Goal: Task Accomplishment & Management: Manage account settings

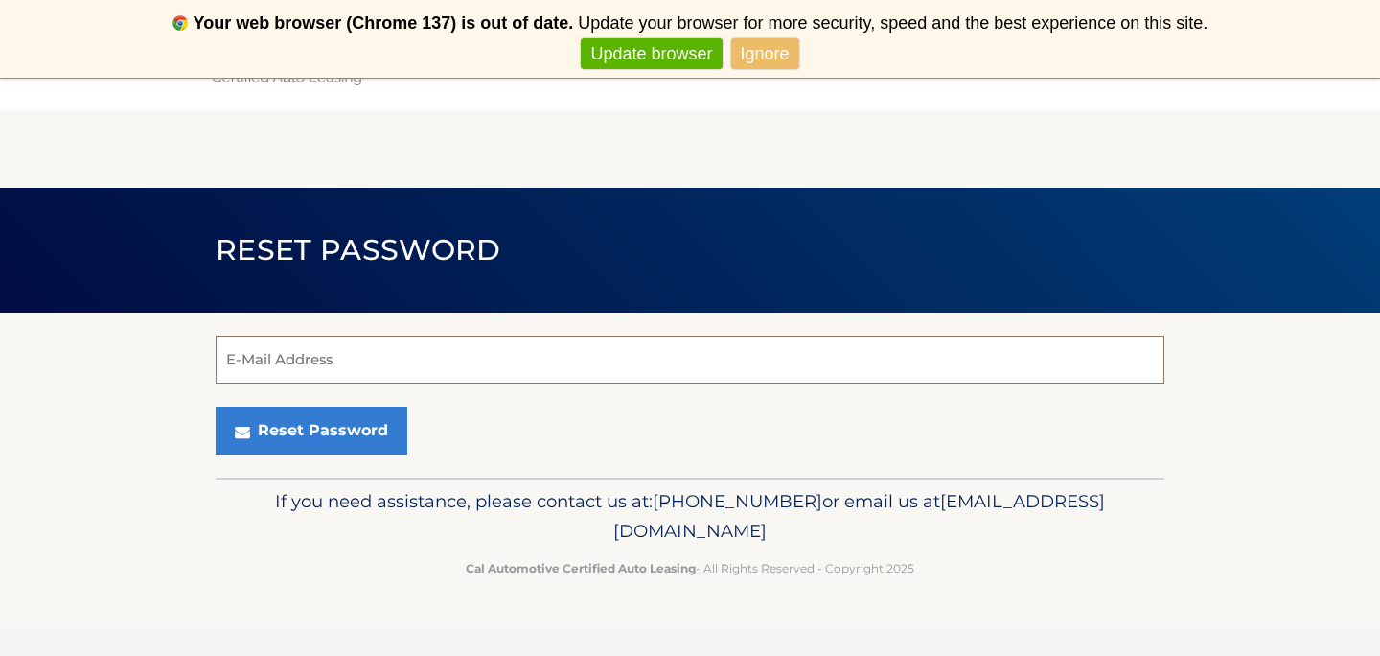
click at [381, 377] on input "E-Mail Address" at bounding box center [690, 359] width 949 height 48
type input "[EMAIL_ADDRESS][DOMAIN_NAME]"
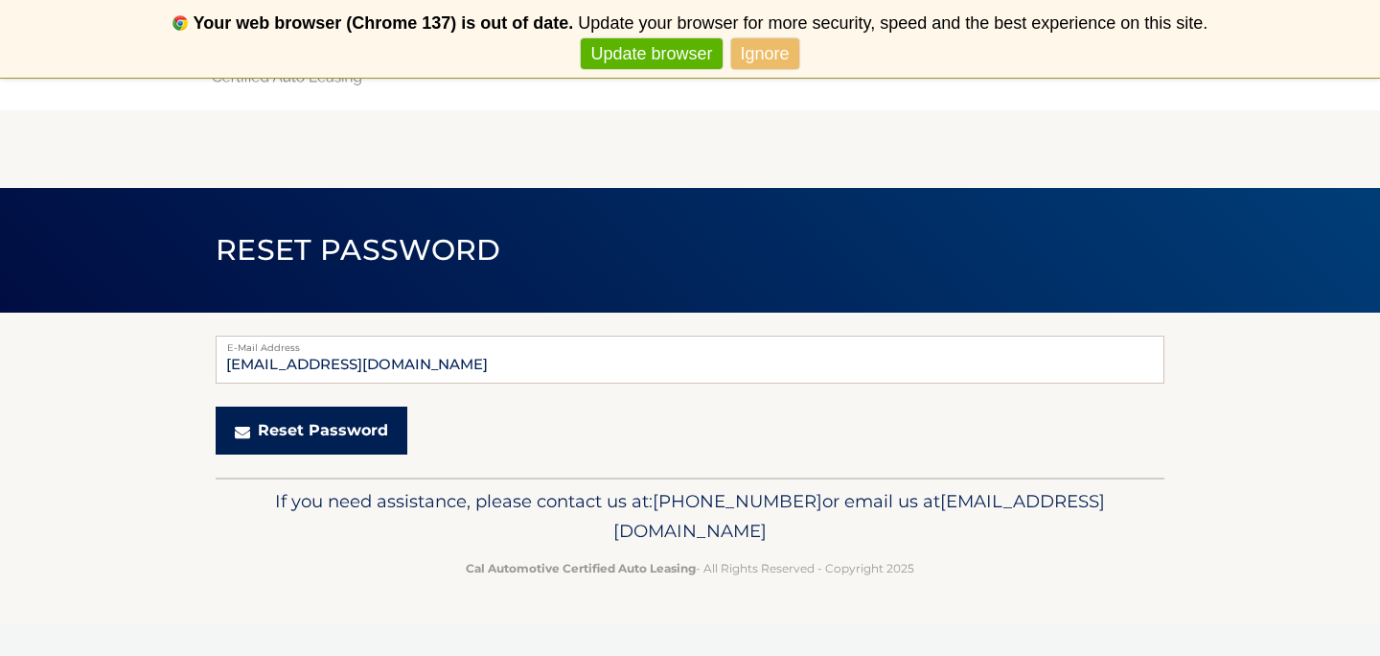
click at [334, 428] on button "Reset Password" at bounding box center [312, 430] width 192 height 48
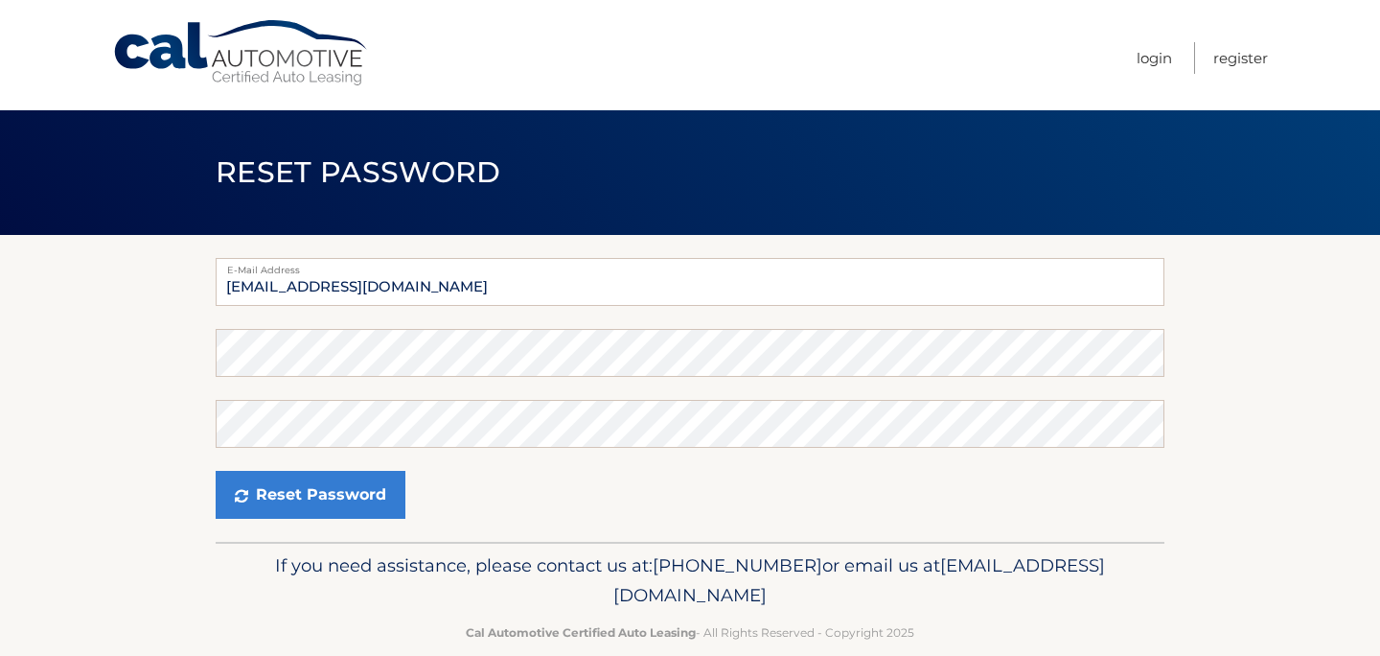
click at [195, 429] on section "E-Mail Address [EMAIL_ADDRESS][DOMAIN_NAME] Password Confirm Password Reset Pas…" at bounding box center [690, 388] width 1380 height 307
click at [209, 340] on section "E-Mail Address a.abdelsalam97@gmail.com Password Confirm Password Reset Password" at bounding box center [690, 388] width 1380 height 307
click at [278, 448] on form "E-Mail Address a.abdelsalam97@gmail.com Password Confirm Password Reset Password" at bounding box center [690, 388] width 949 height 261
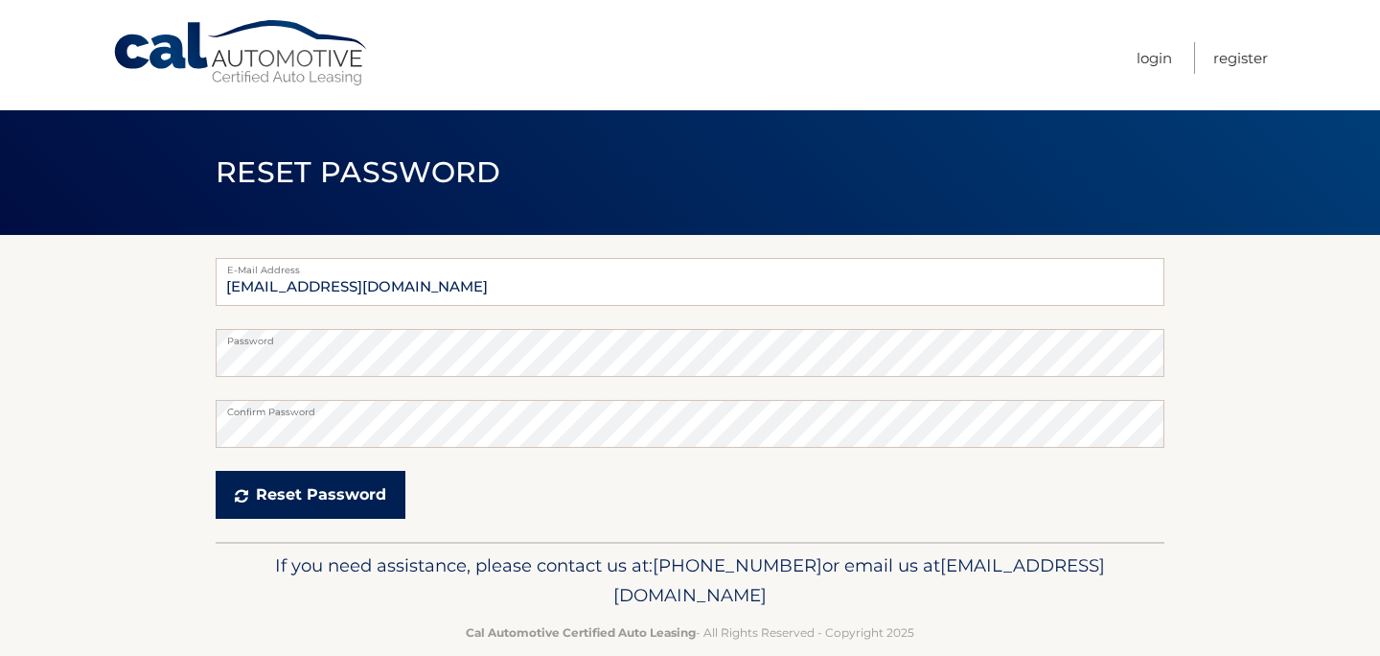
click at [270, 496] on button "Reset Password" at bounding box center [311, 495] width 190 height 48
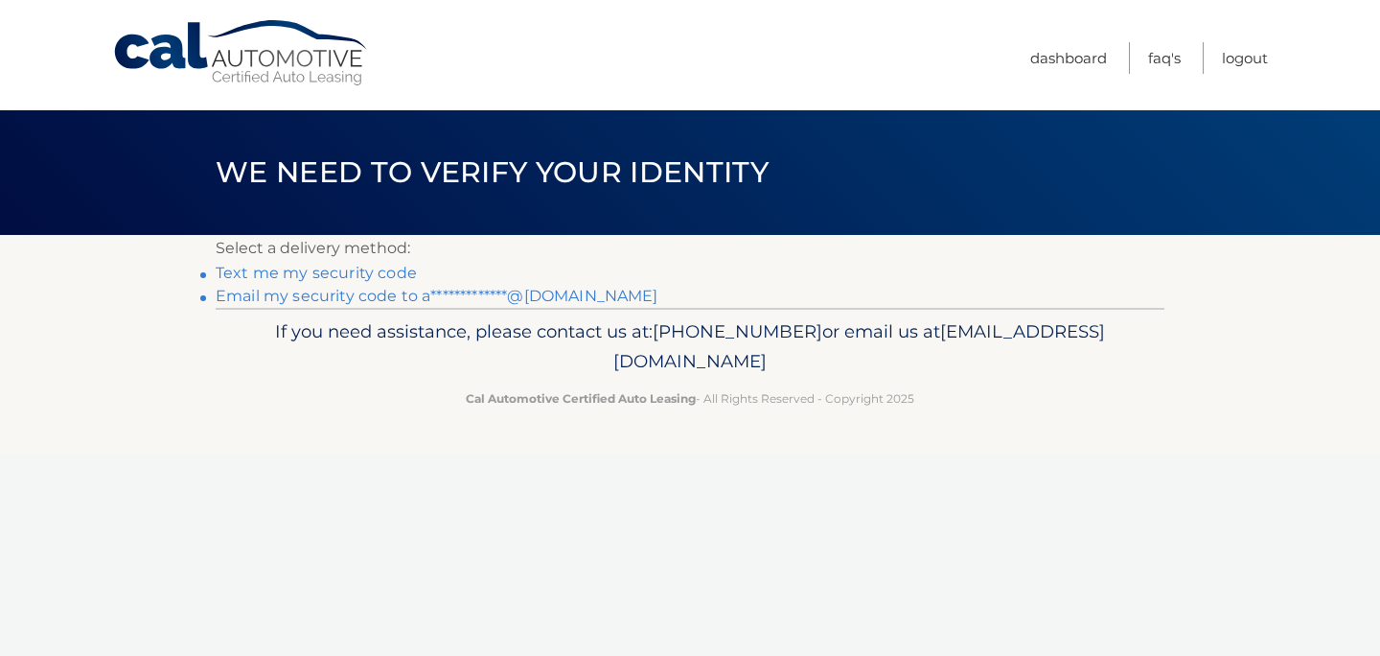
click at [425, 296] on link "**********" at bounding box center [437, 296] width 443 height 18
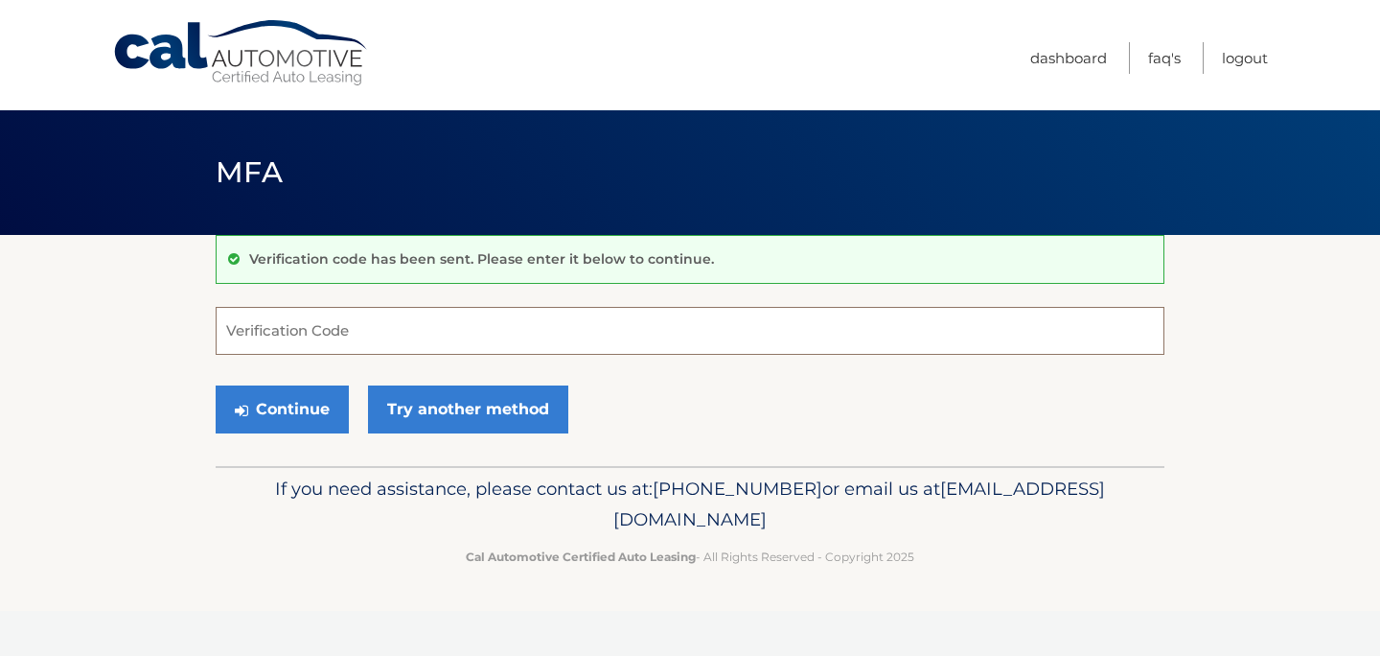
click at [364, 327] on input "Verification Code" at bounding box center [690, 331] width 949 height 48
type input "446057"
click at [301, 418] on button "Continue" at bounding box center [282, 409] width 133 height 48
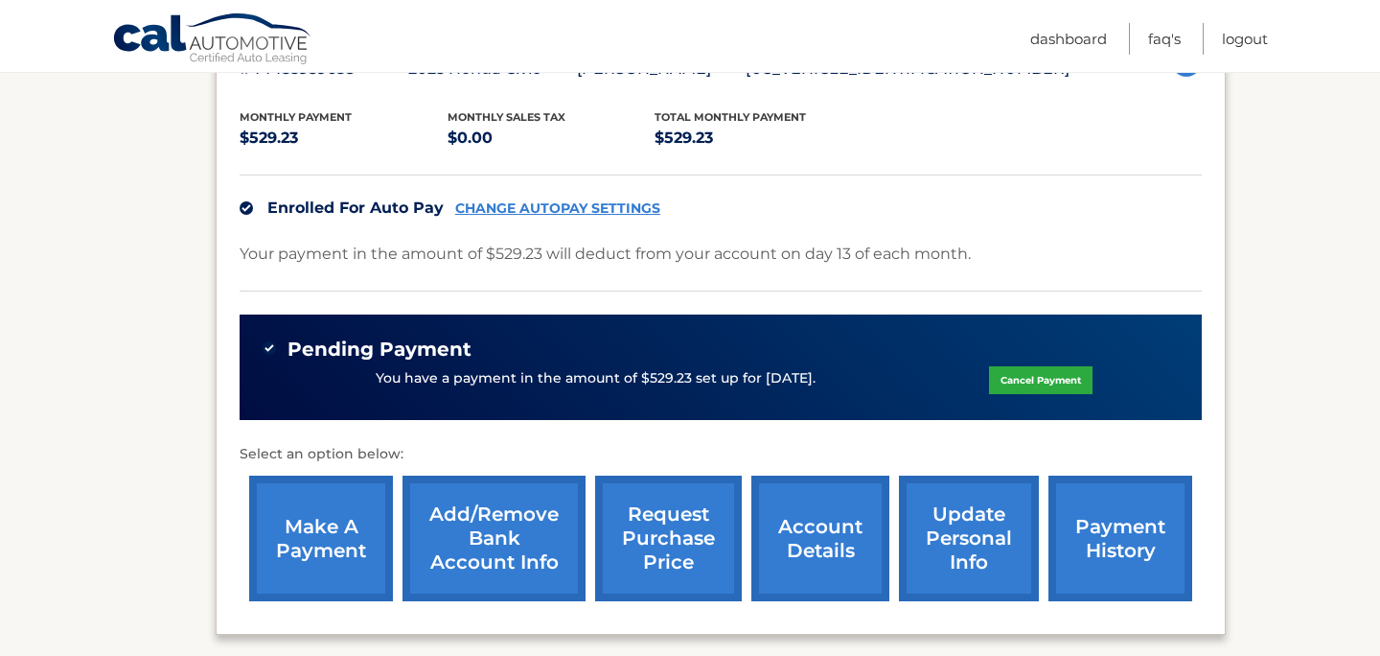
scroll to position [383, 0]
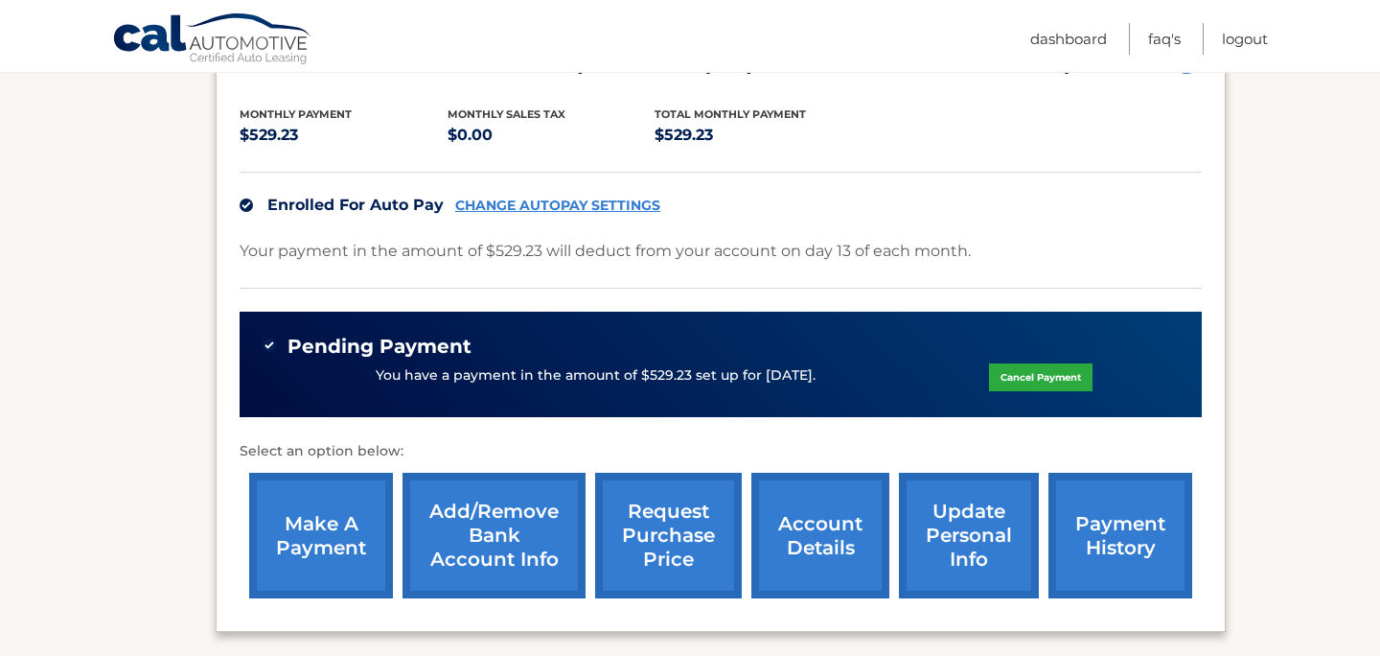
click at [579, 206] on link "CHANGE AUTOPAY SETTINGS" at bounding box center [557, 205] width 205 height 16
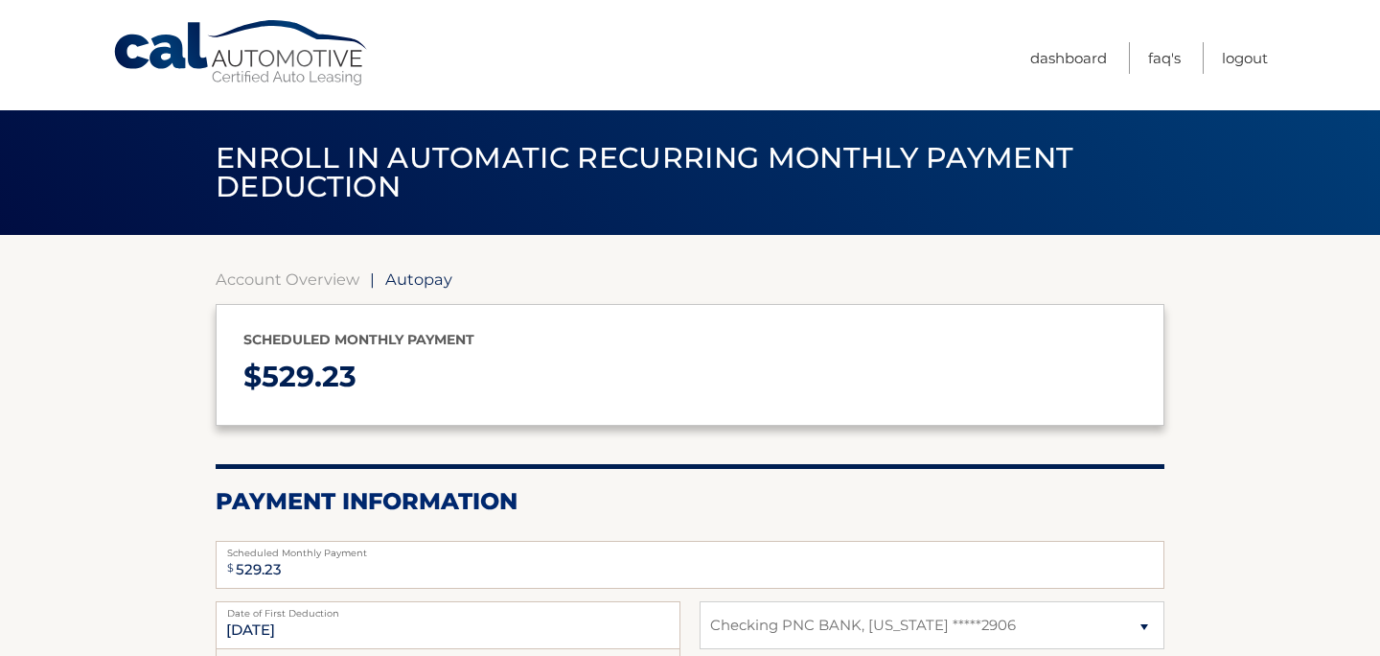
select select "MzhkZDU5ZjAtOGExYi00ODQ4LWI3MmEtMWE5NmQ3NGEyNGFk"
click at [303, 281] on link "Account Overview" at bounding box center [288, 278] width 144 height 19
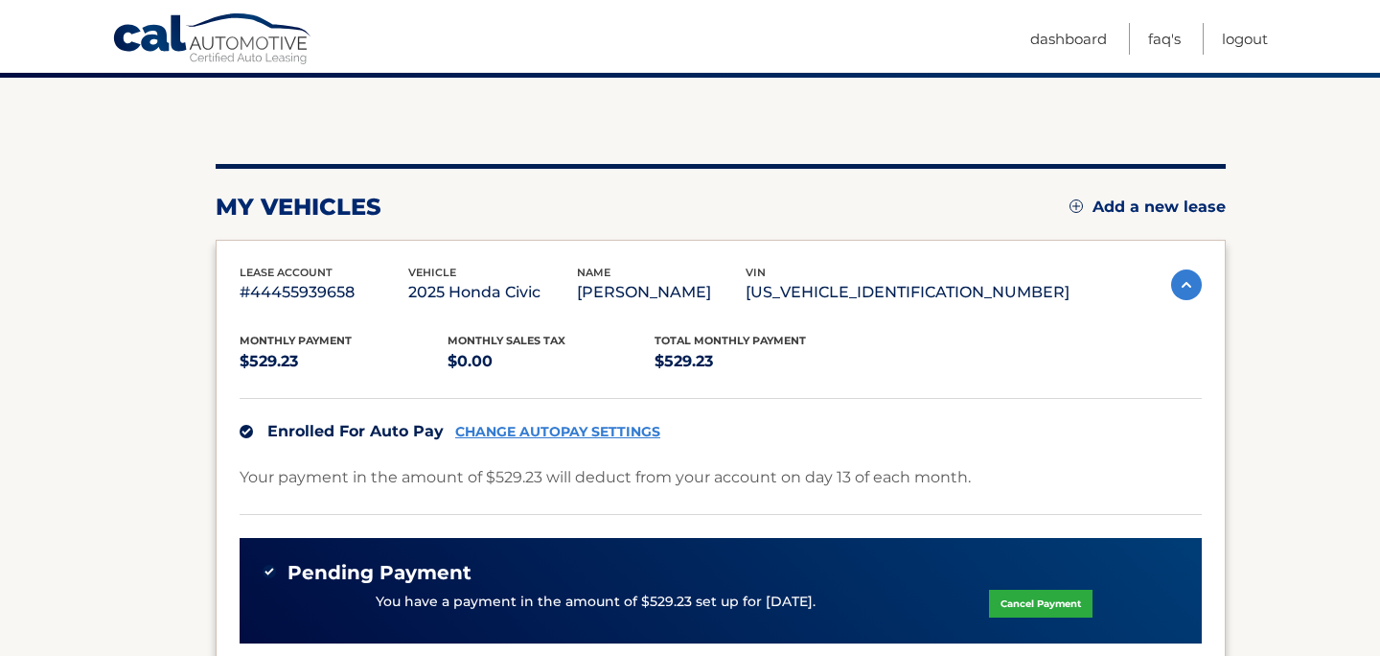
scroll to position [153, 0]
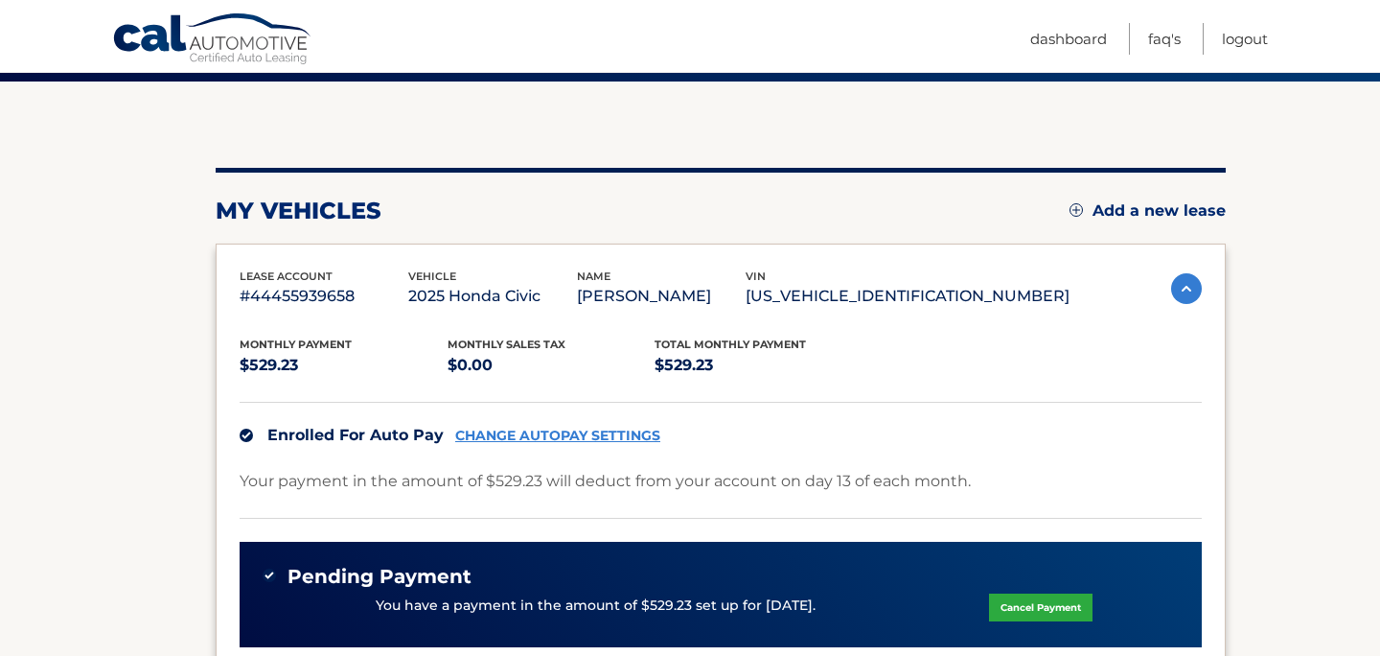
click at [1022, 610] on link "Cancel Payment" at bounding box center [1041, 607] width 104 height 28
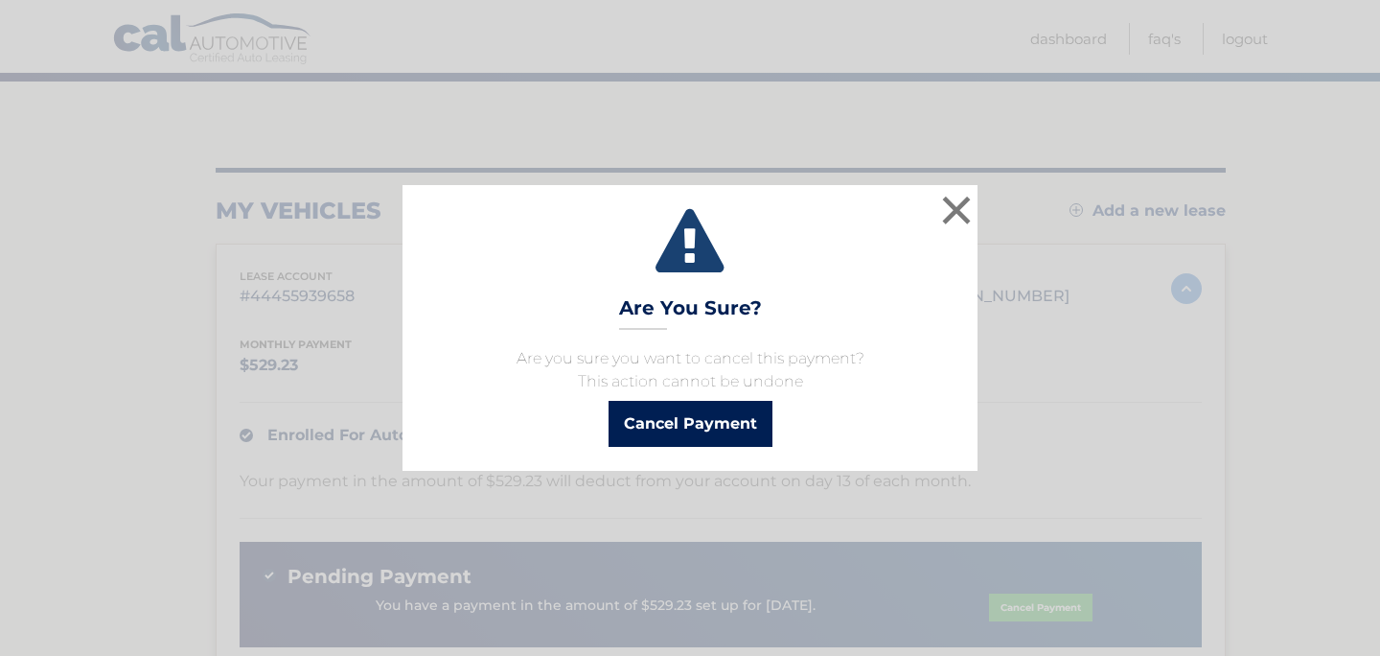
click at [725, 430] on button "Cancel Payment" at bounding box center [691, 424] width 164 height 46
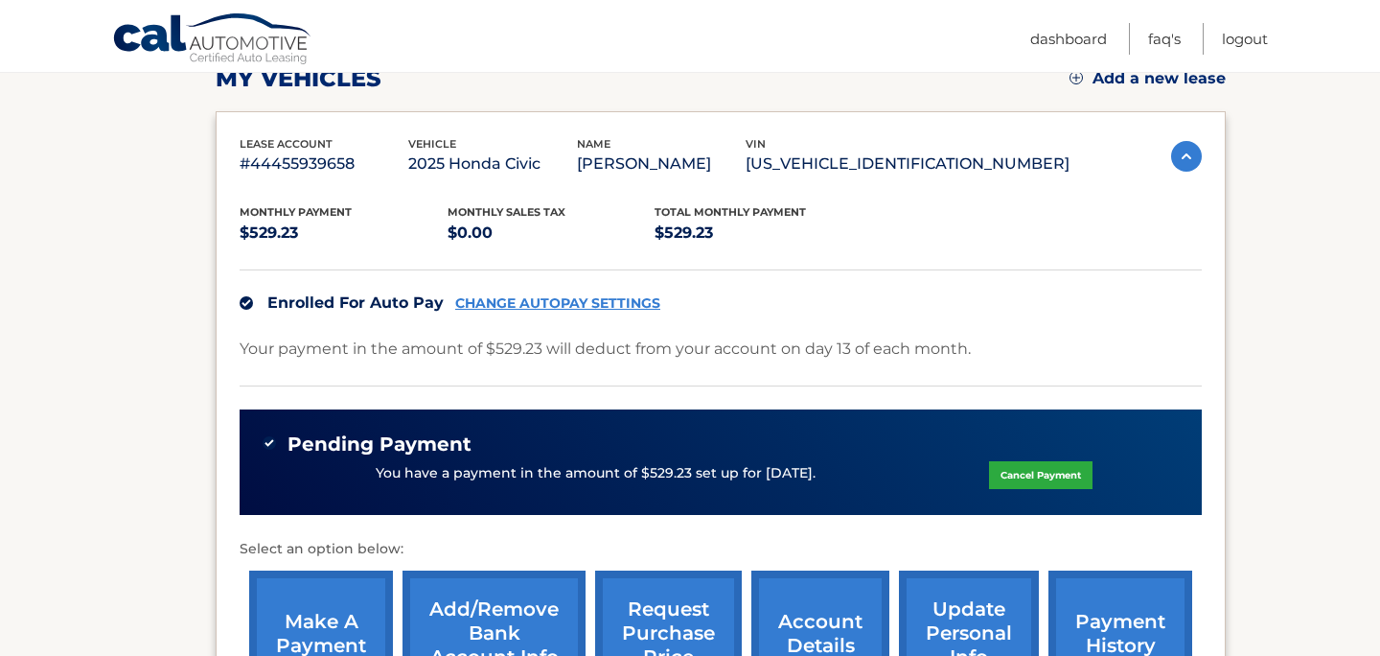
scroll to position [307, 0]
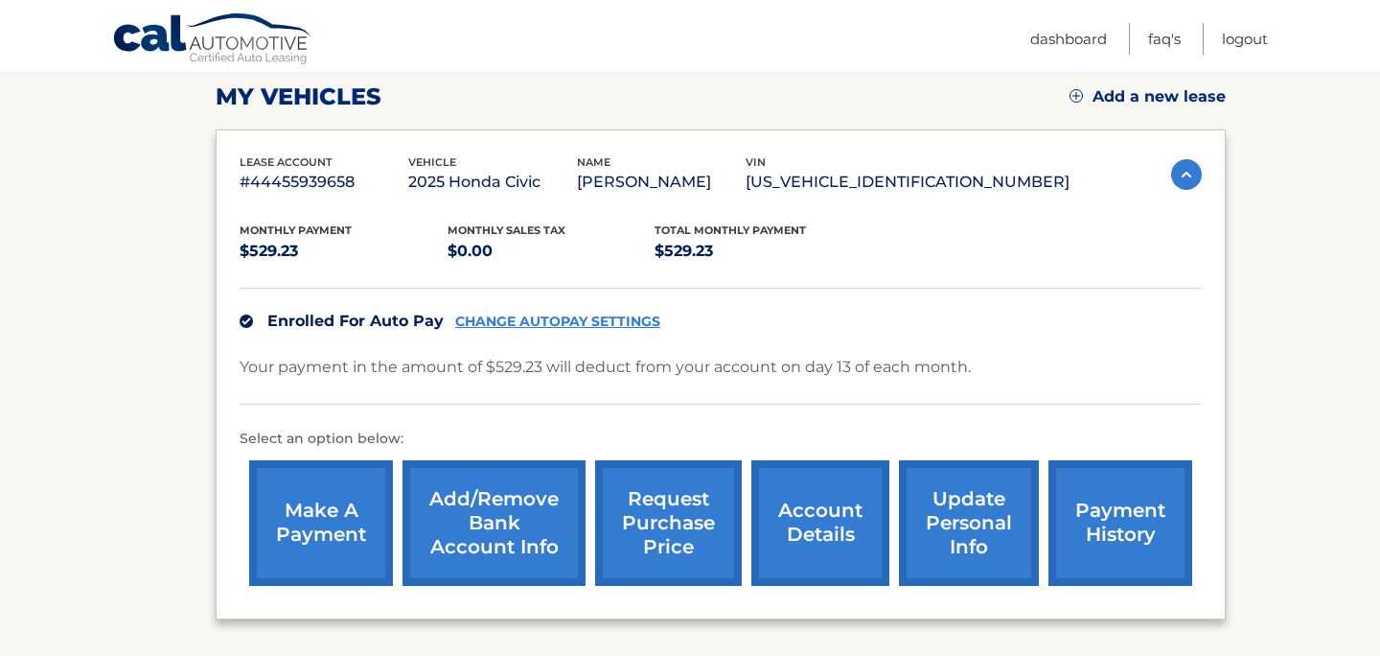
scroll to position [264, 0]
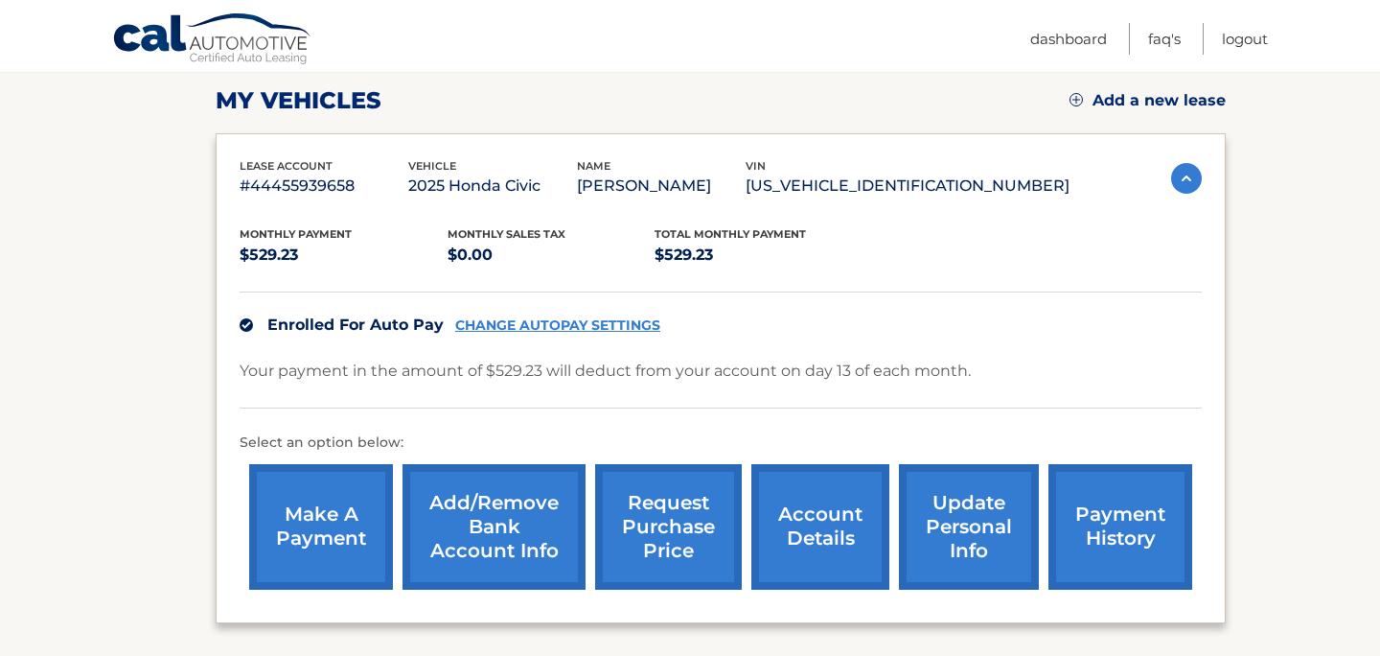
click at [824, 530] on link "account details" at bounding box center [820, 527] width 138 height 126
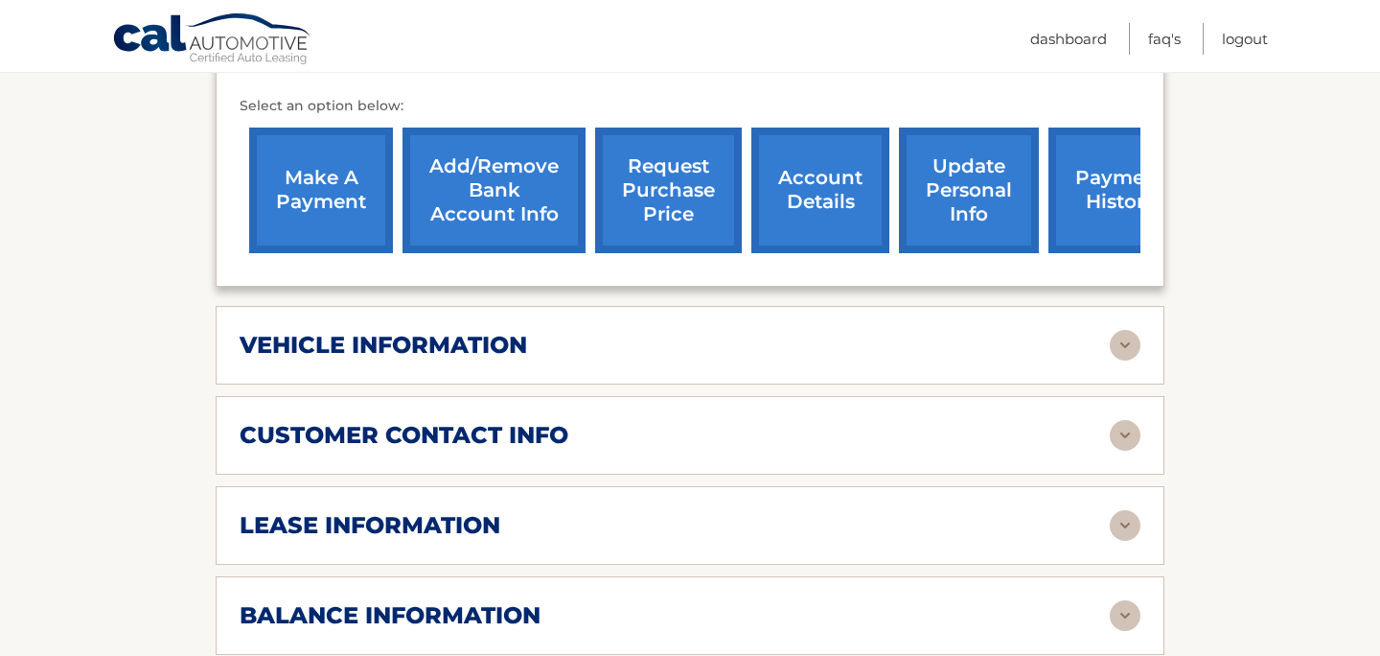
scroll to position [652, 0]
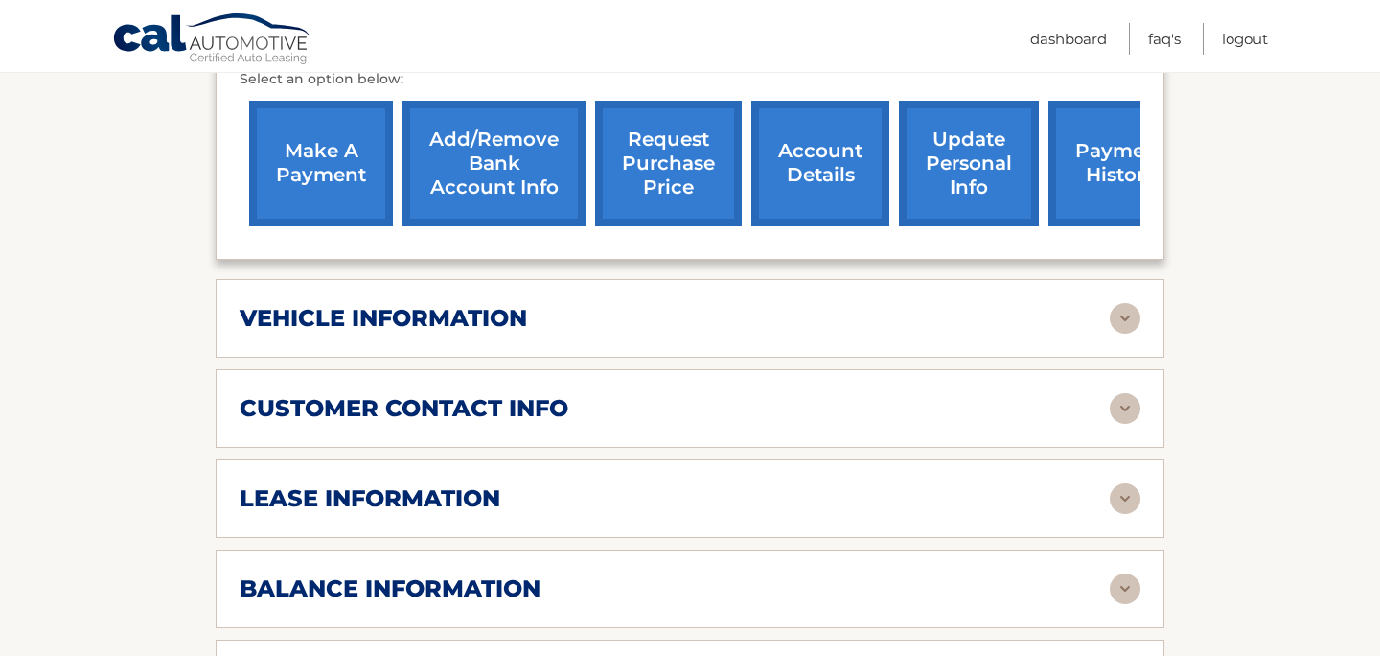
click at [1113, 418] on img at bounding box center [1125, 408] width 31 height 31
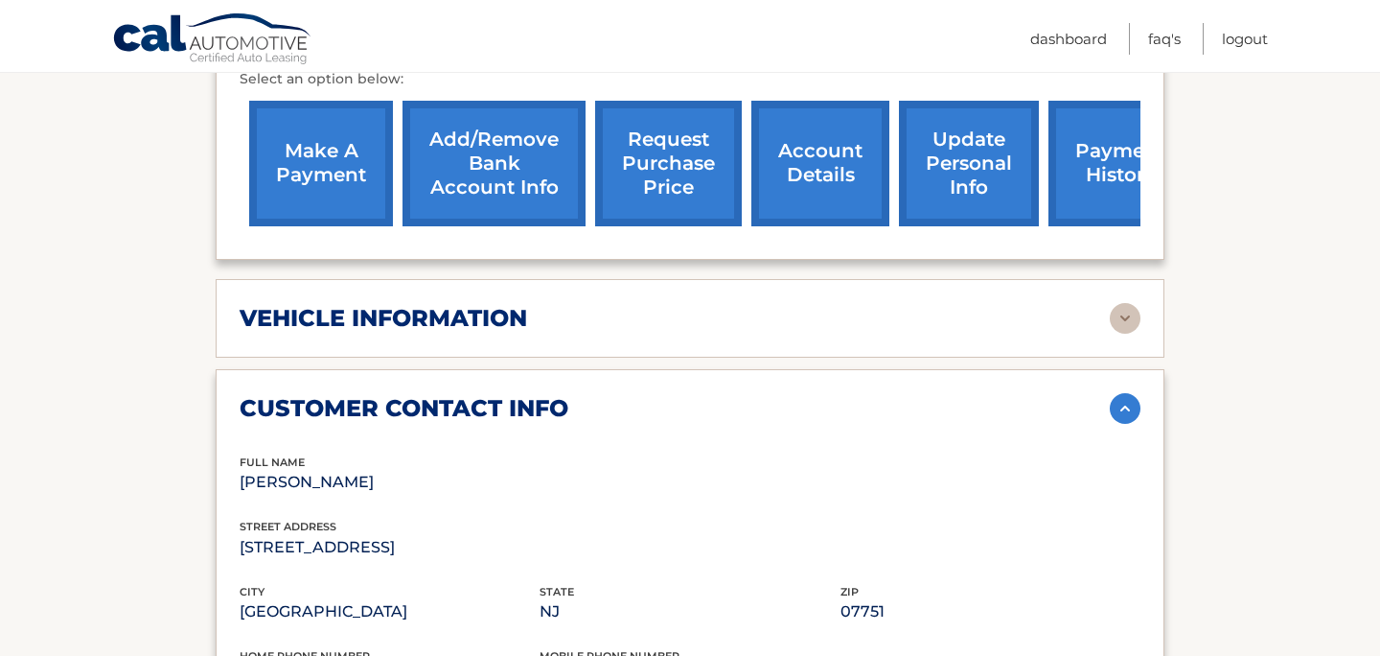
click at [1219, 424] on section "Account Details | #44455939658 Back to Dashboard Manage Your Lease lease accoun…" at bounding box center [690, 592] width 1380 height 2018
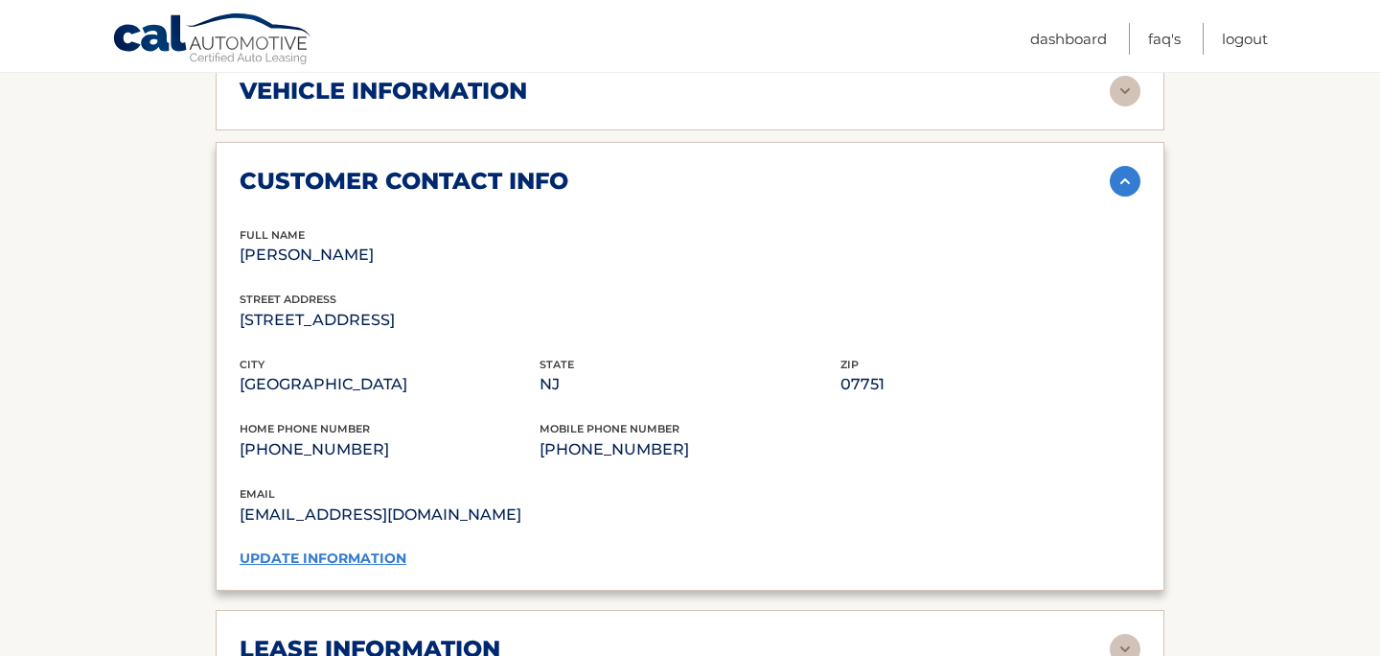
scroll to position [882, 0]
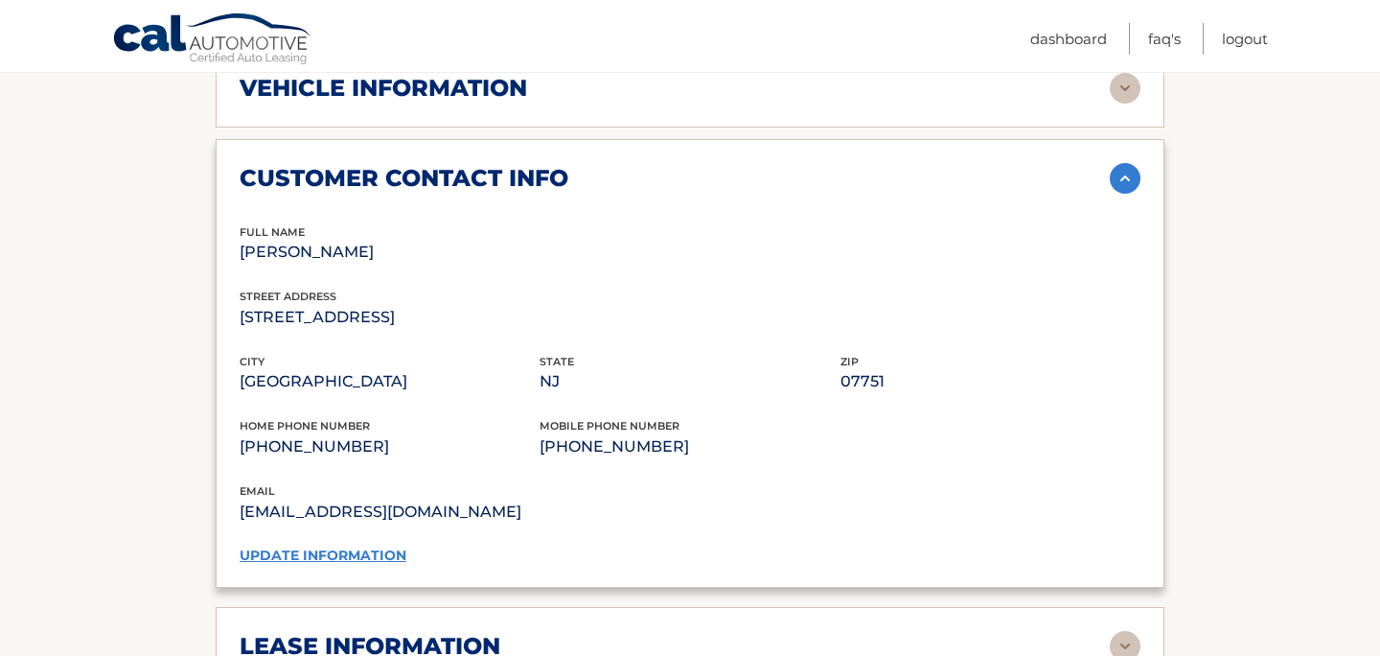
click at [1220, 419] on section "Account Details | #44455939658 Back to Dashboard Manage Your Lease lease accoun…" at bounding box center [690, 362] width 1380 height 2018
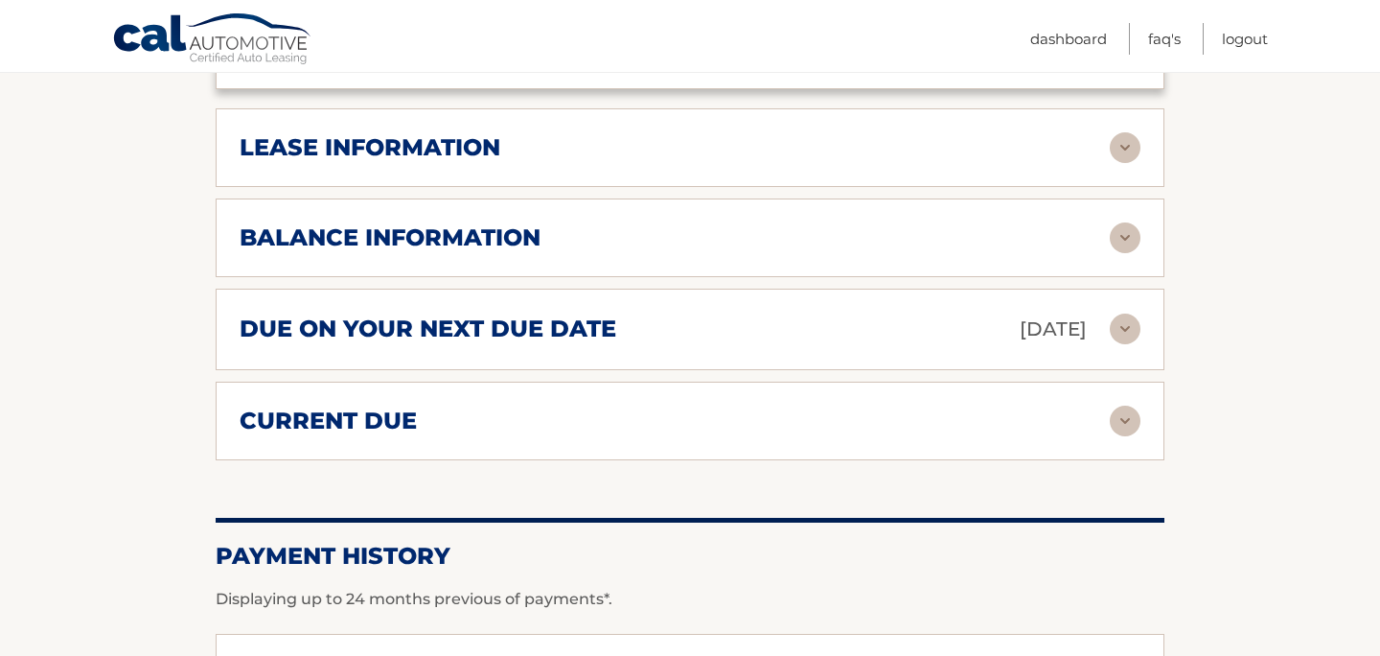
scroll to position [1342, 0]
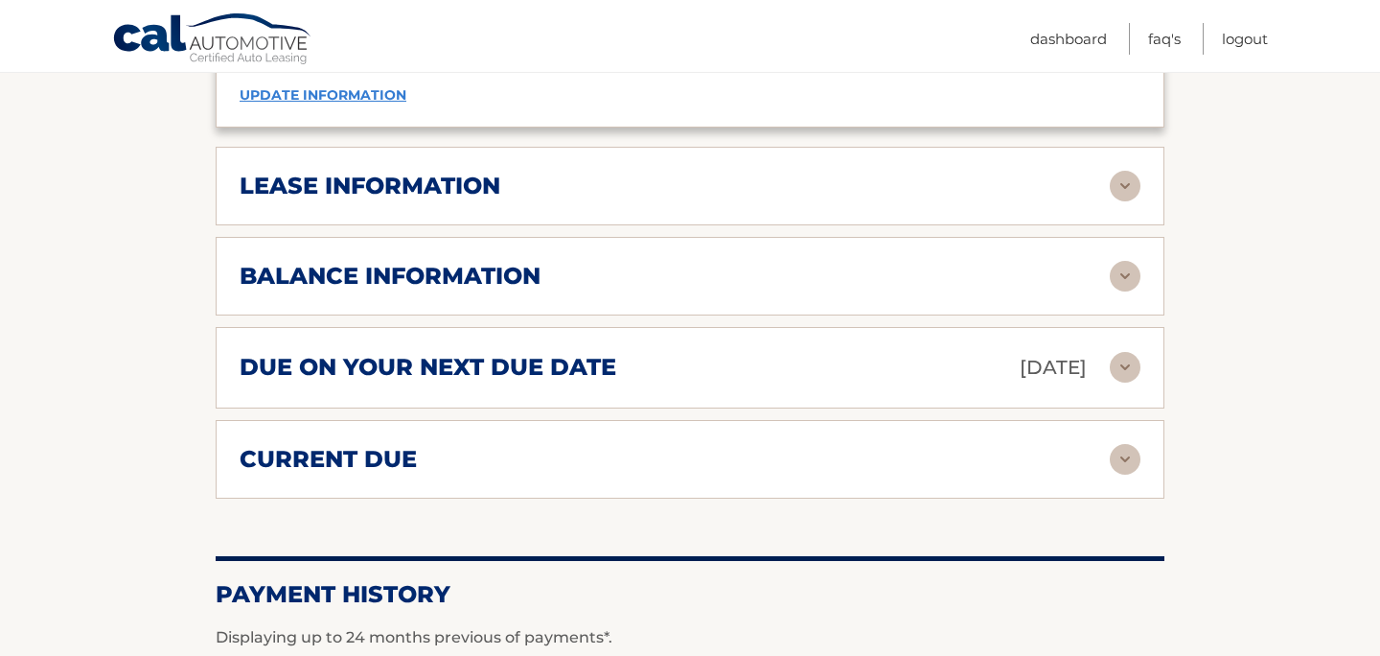
click at [1123, 277] on img at bounding box center [1125, 276] width 31 height 31
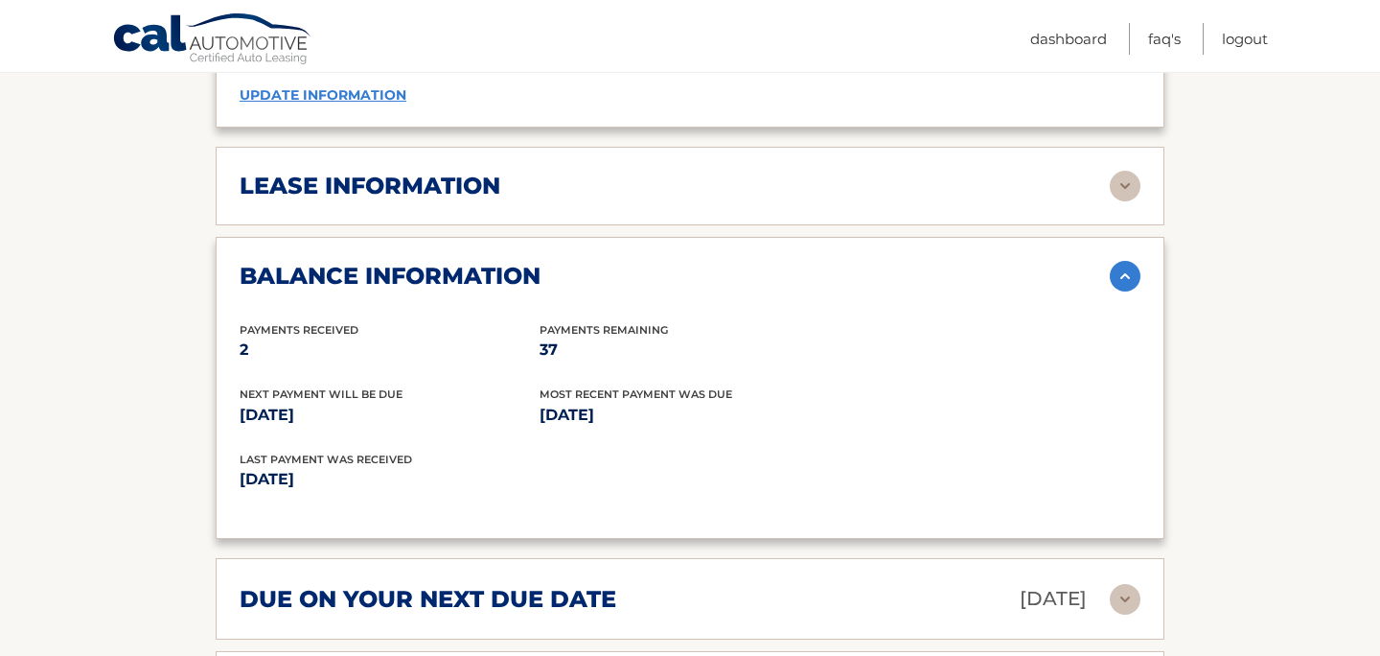
click at [1117, 180] on img at bounding box center [1125, 186] width 31 height 31
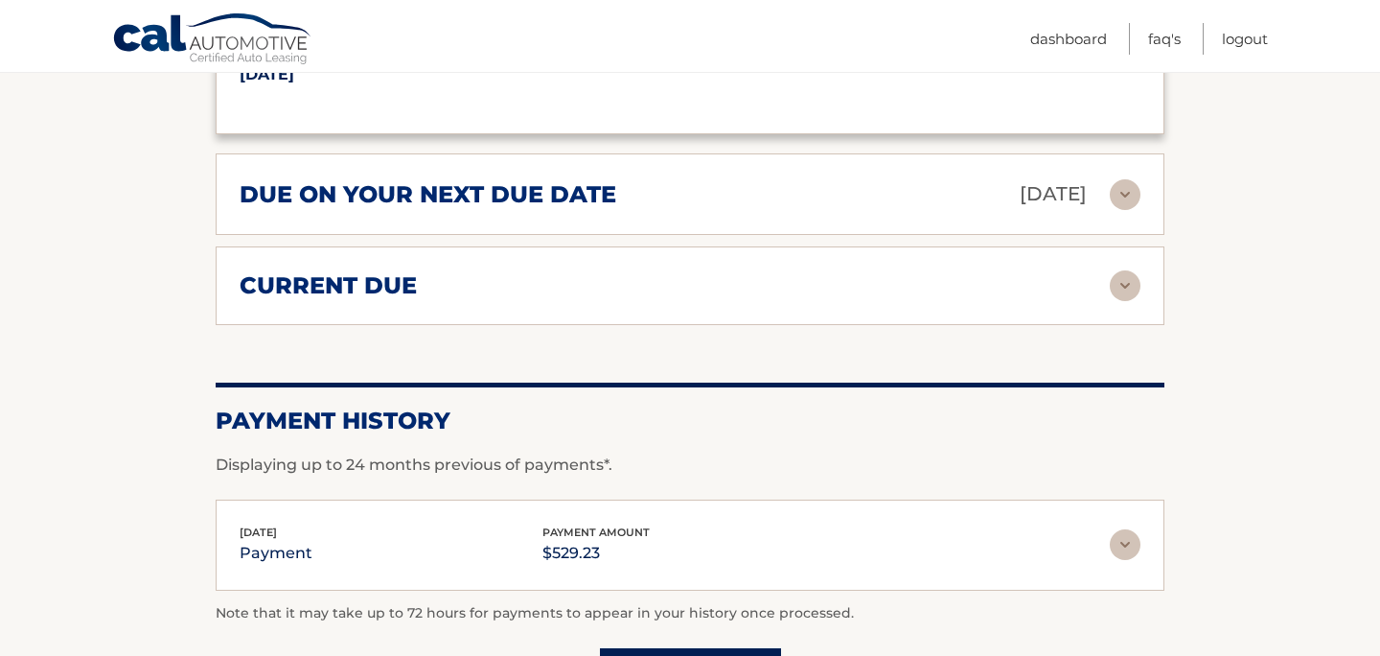
scroll to position [2109, 0]
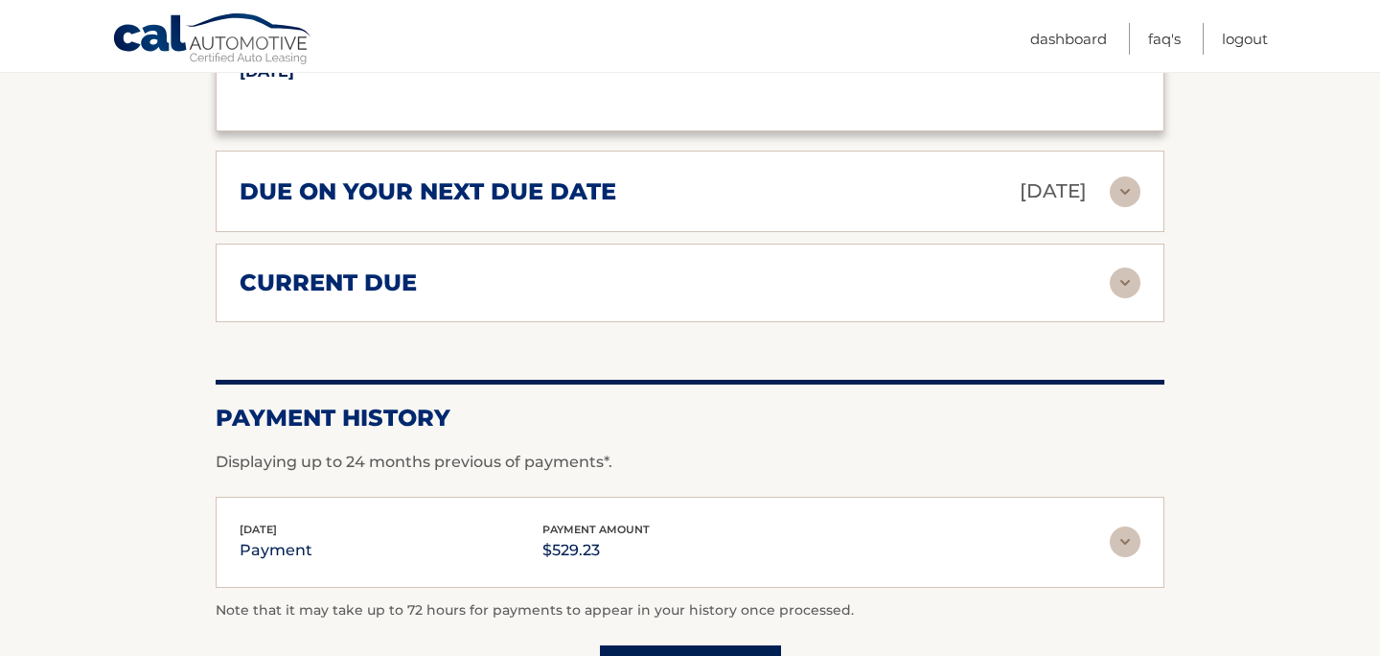
click at [1113, 274] on img at bounding box center [1125, 282] width 31 height 31
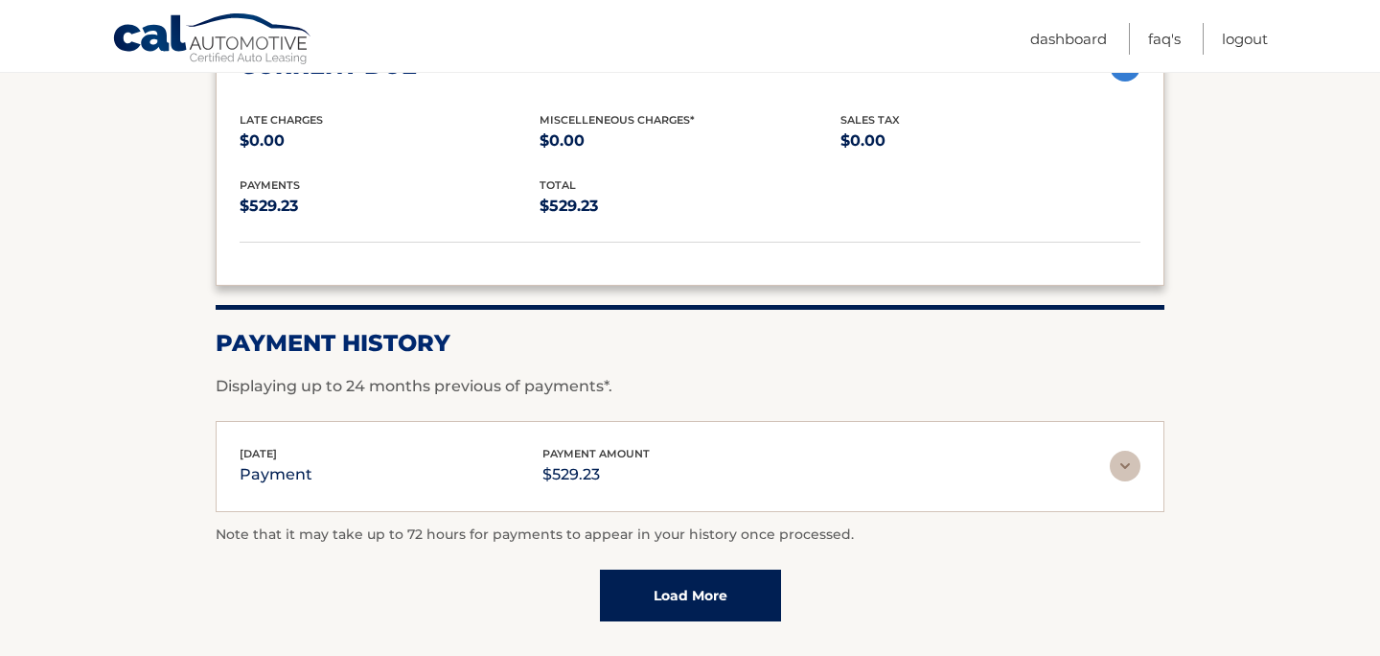
scroll to position [2339, 0]
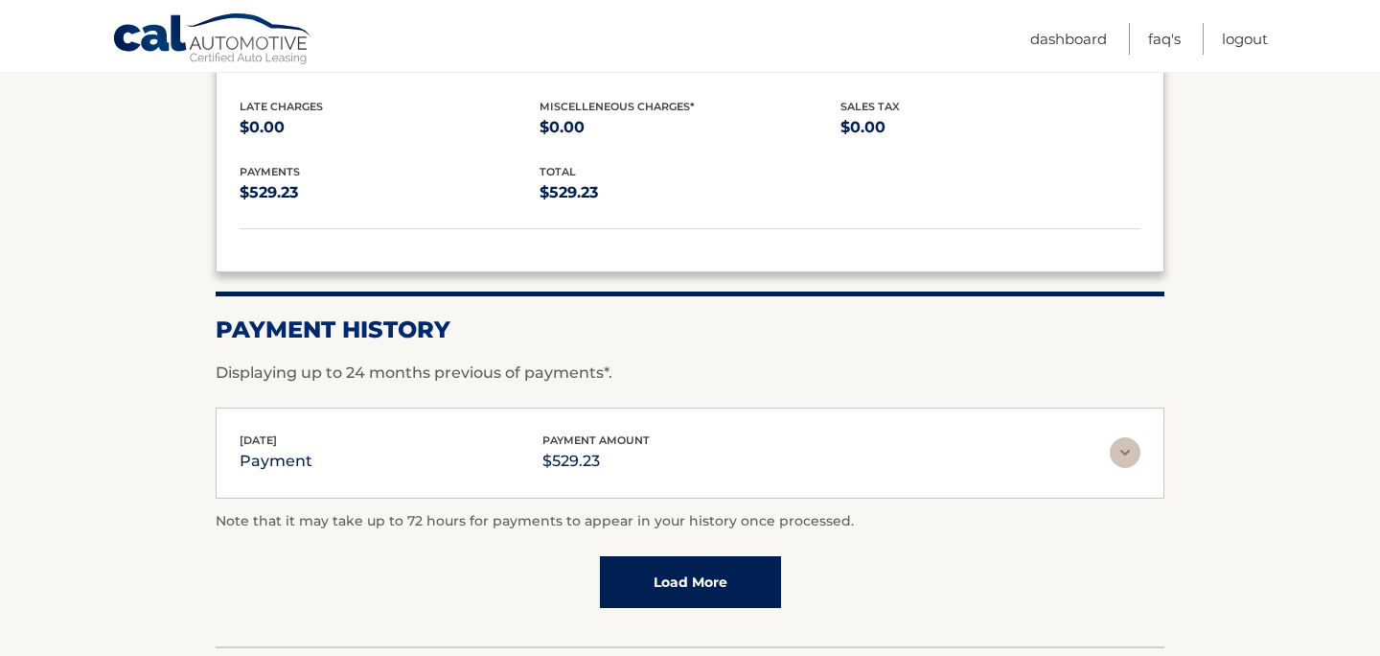
click at [726, 566] on link "Load More" at bounding box center [690, 582] width 181 height 52
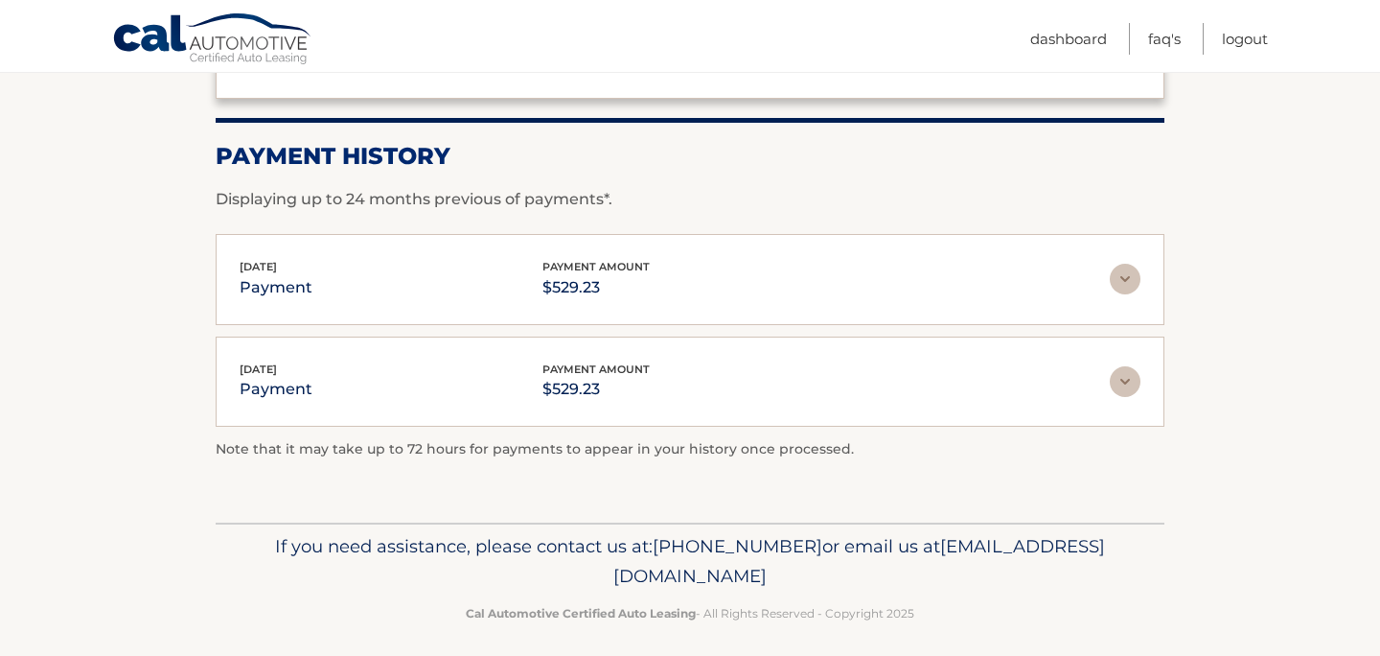
scroll to position [2516, 0]
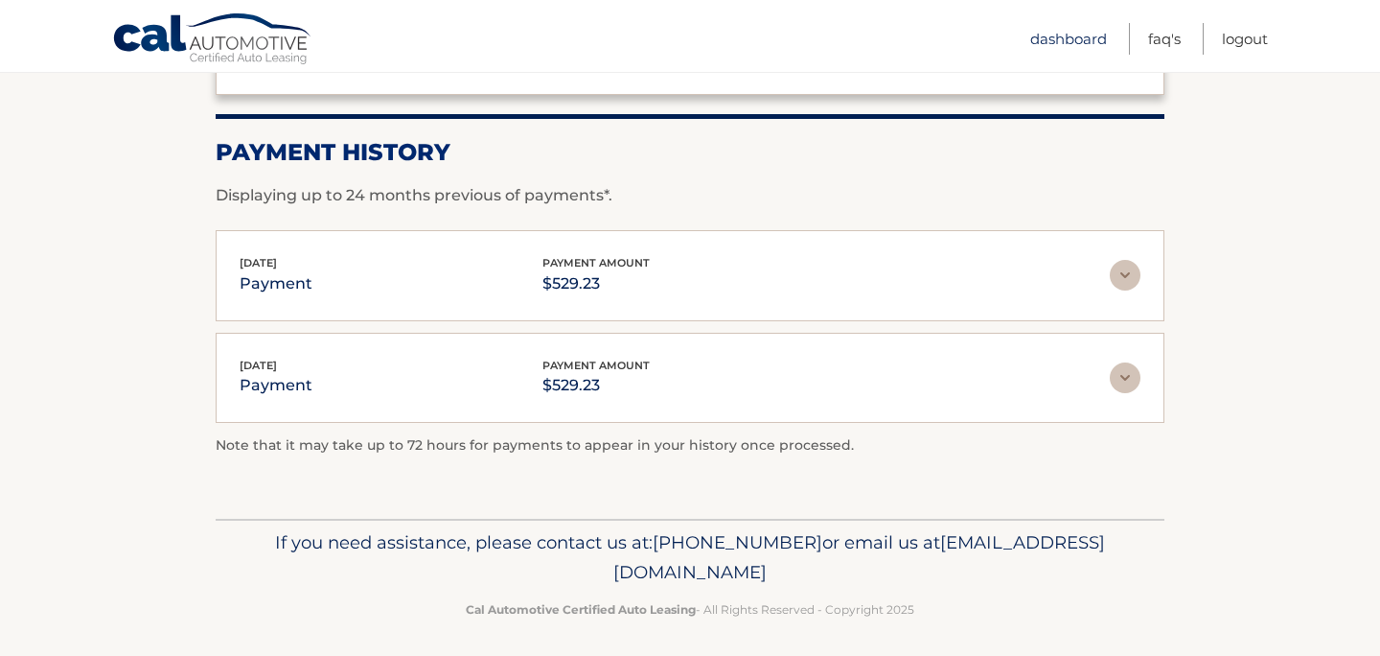
click at [1077, 40] on link "Dashboard" at bounding box center [1068, 39] width 77 height 32
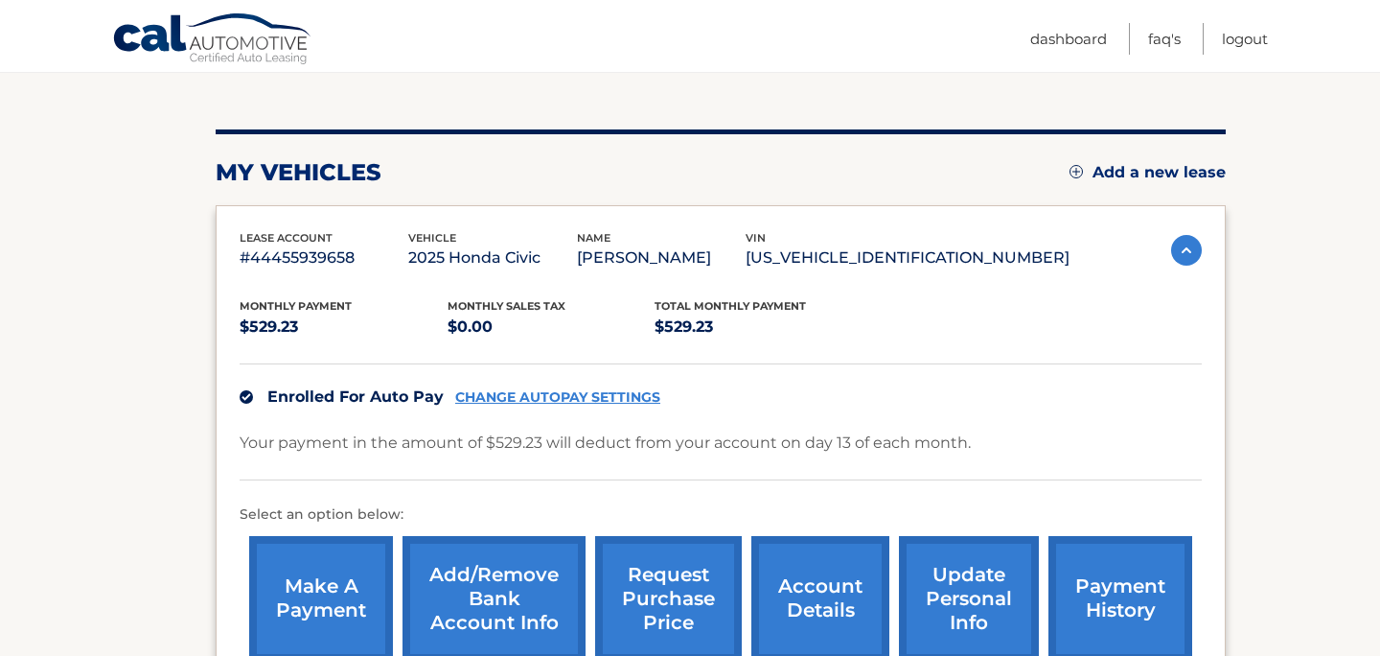
scroll to position [230, 0]
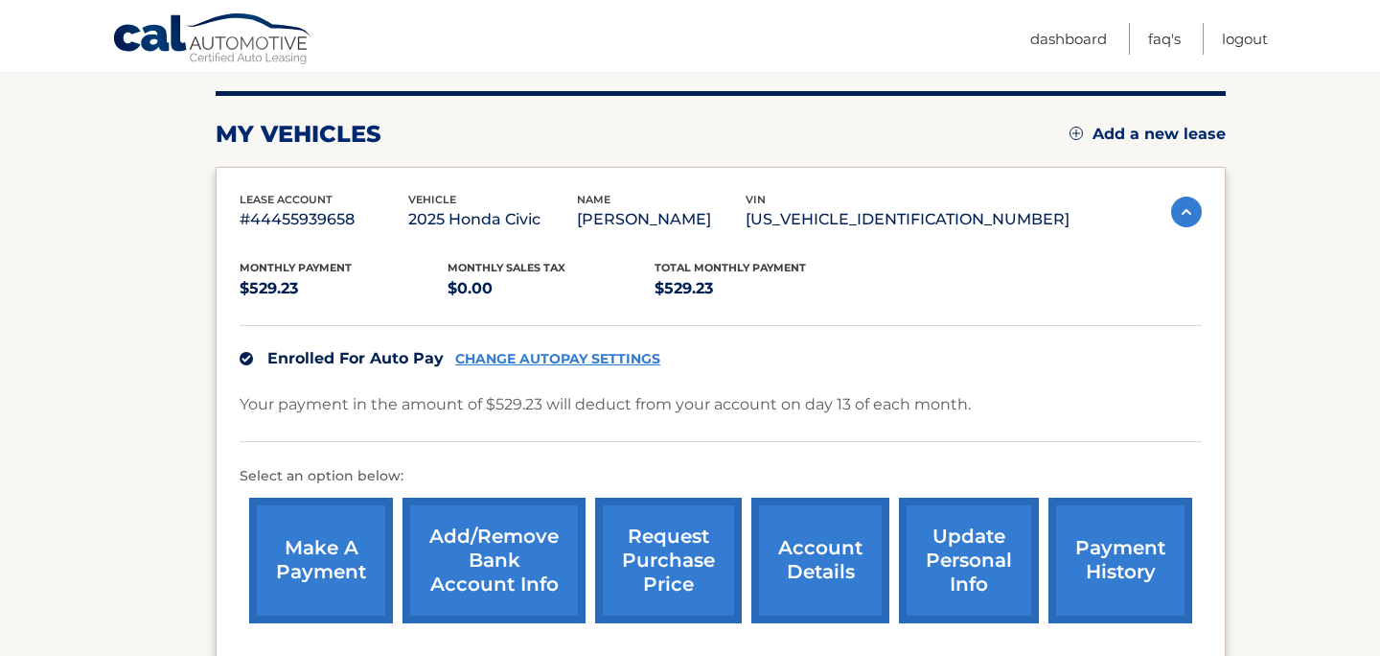
click at [1118, 560] on link "payment history" at bounding box center [1121, 560] width 144 height 126
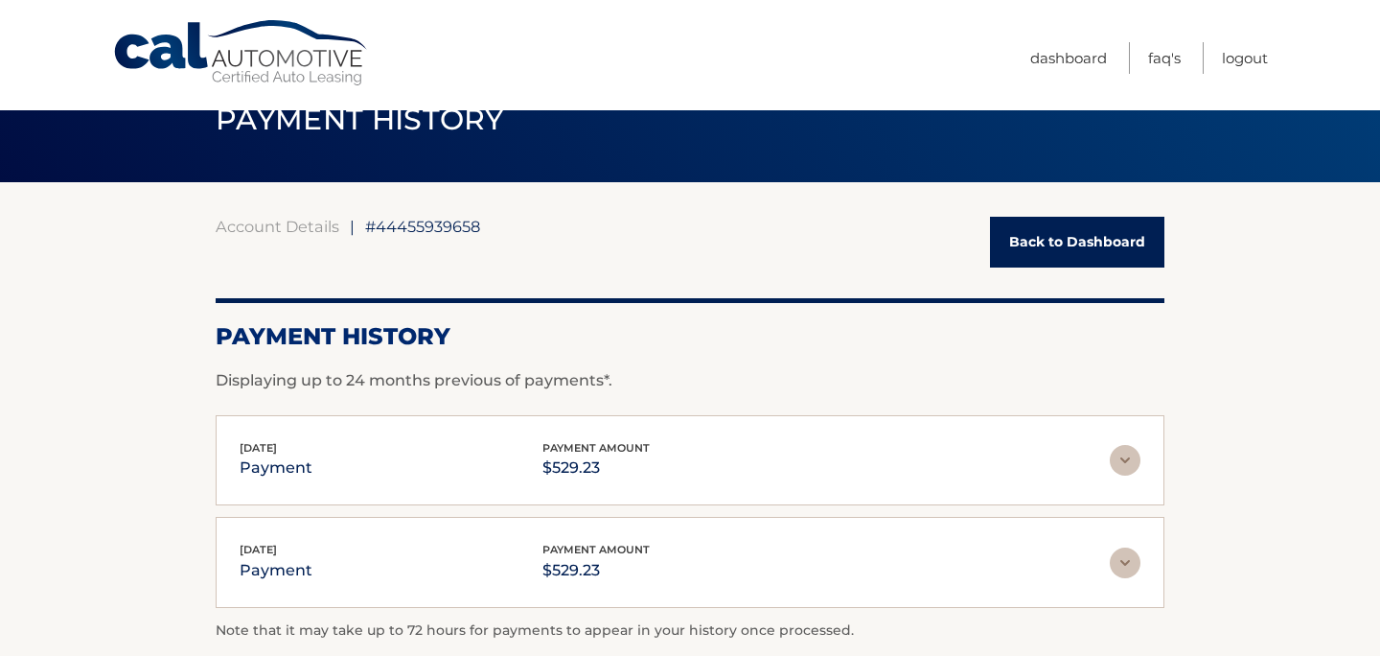
scroll to position [14, 0]
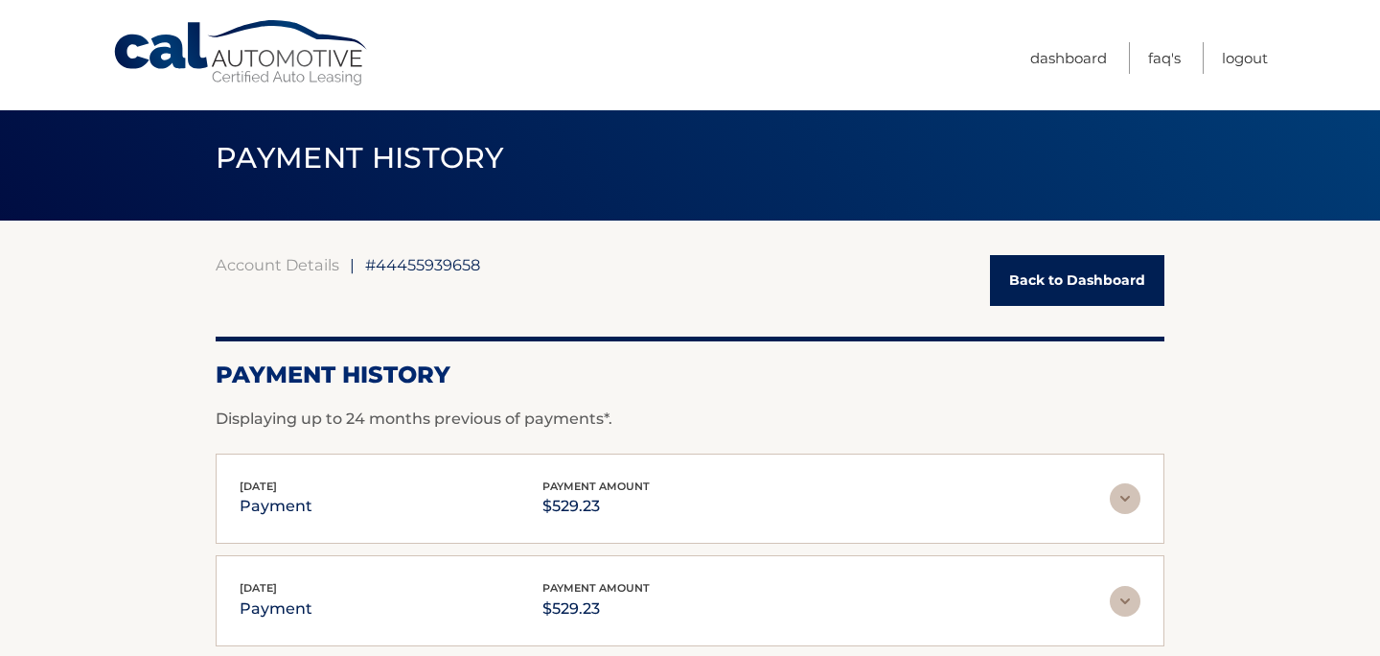
click at [1050, 276] on link "Back to Dashboard" at bounding box center [1077, 280] width 174 height 51
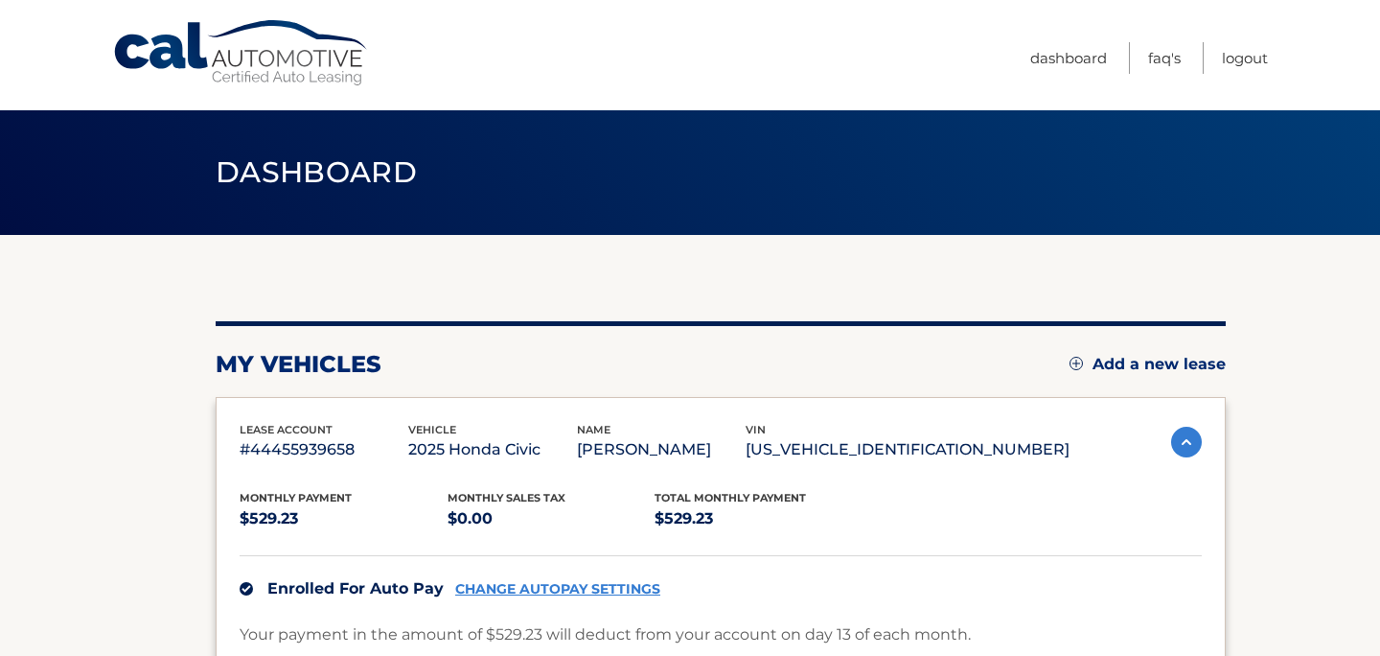
click at [584, 592] on link "CHANGE AUTOPAY SETTINGS" at bounding box center [557, 589] width 205 height 16
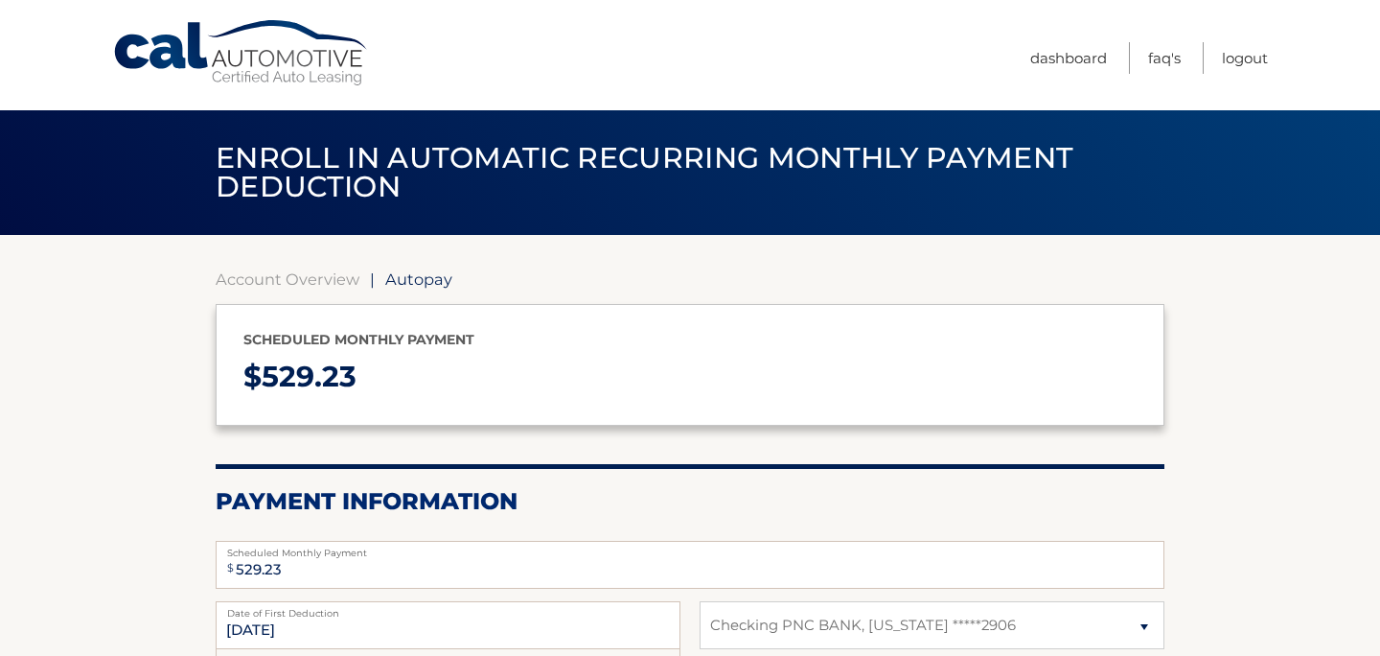
select select "MzhkZDU5ZjAtOGExYi00ODQ4LWI3MmEtMWE5NmQ3NGEyNGFk"
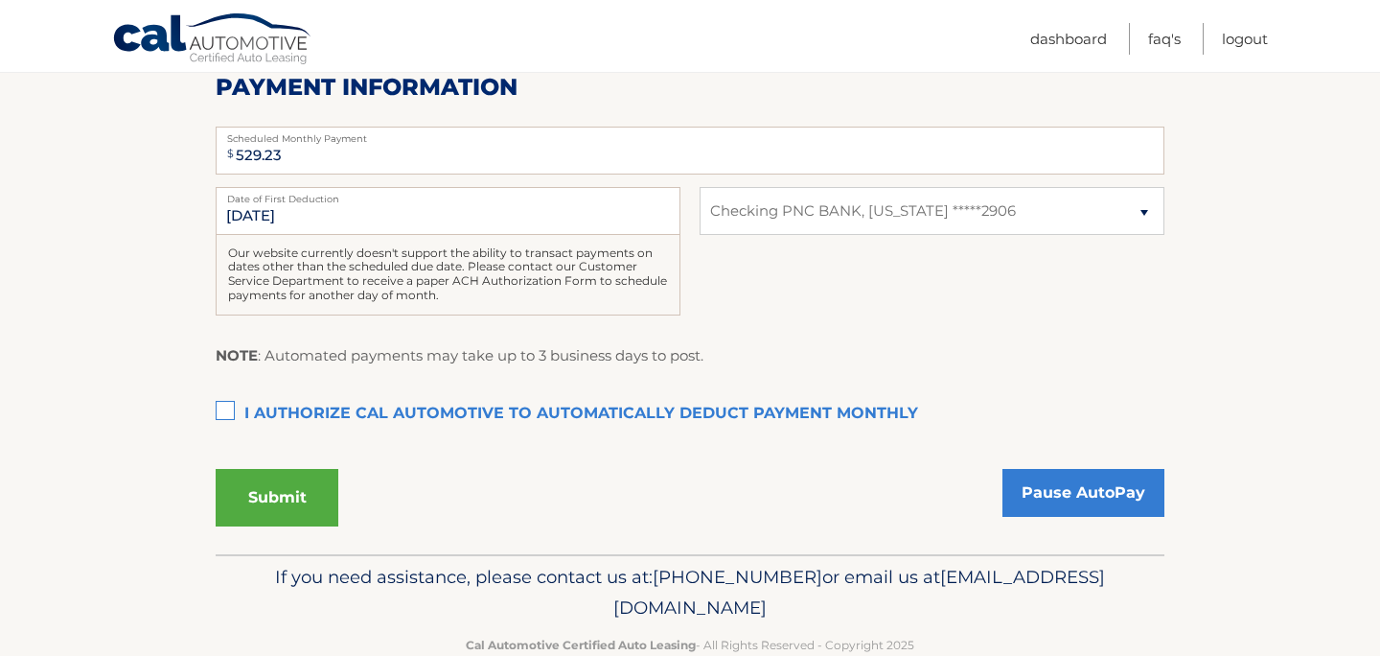
scroll to position [422, 0]
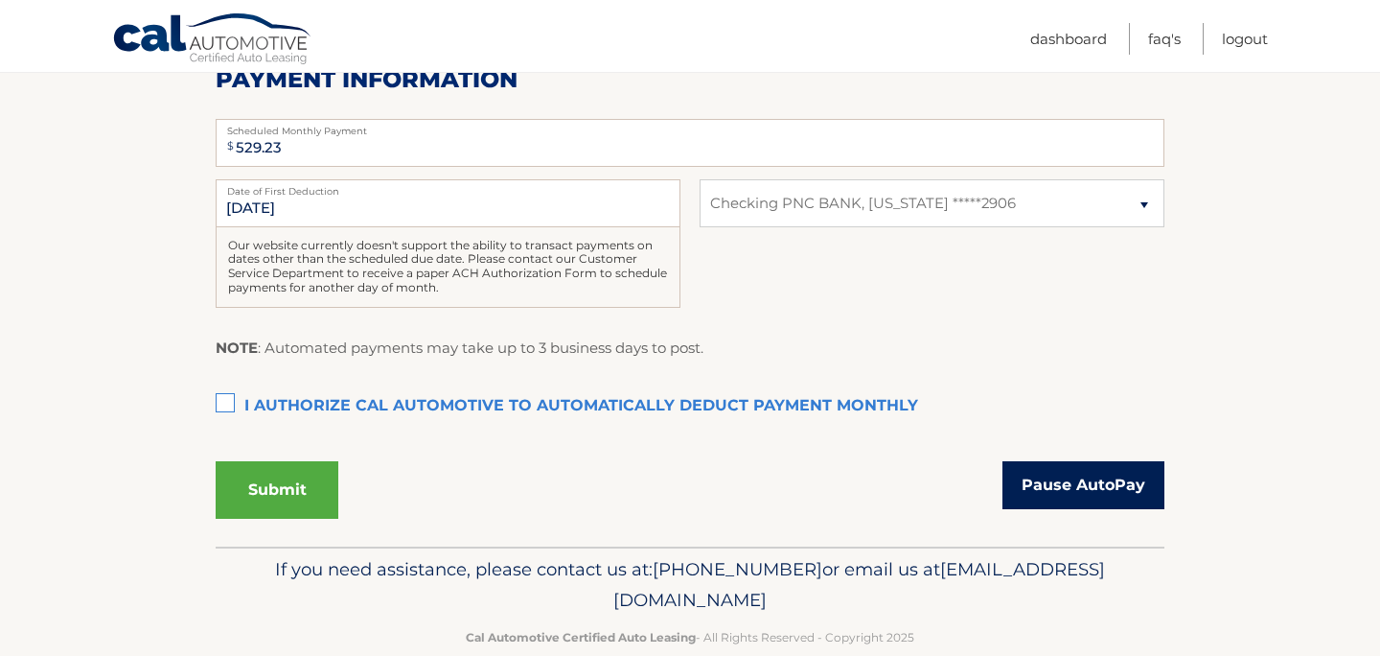
click at [1094, 498] on link "Pause AutoPay" at bounding box center [1084, 485] width 162 height 48
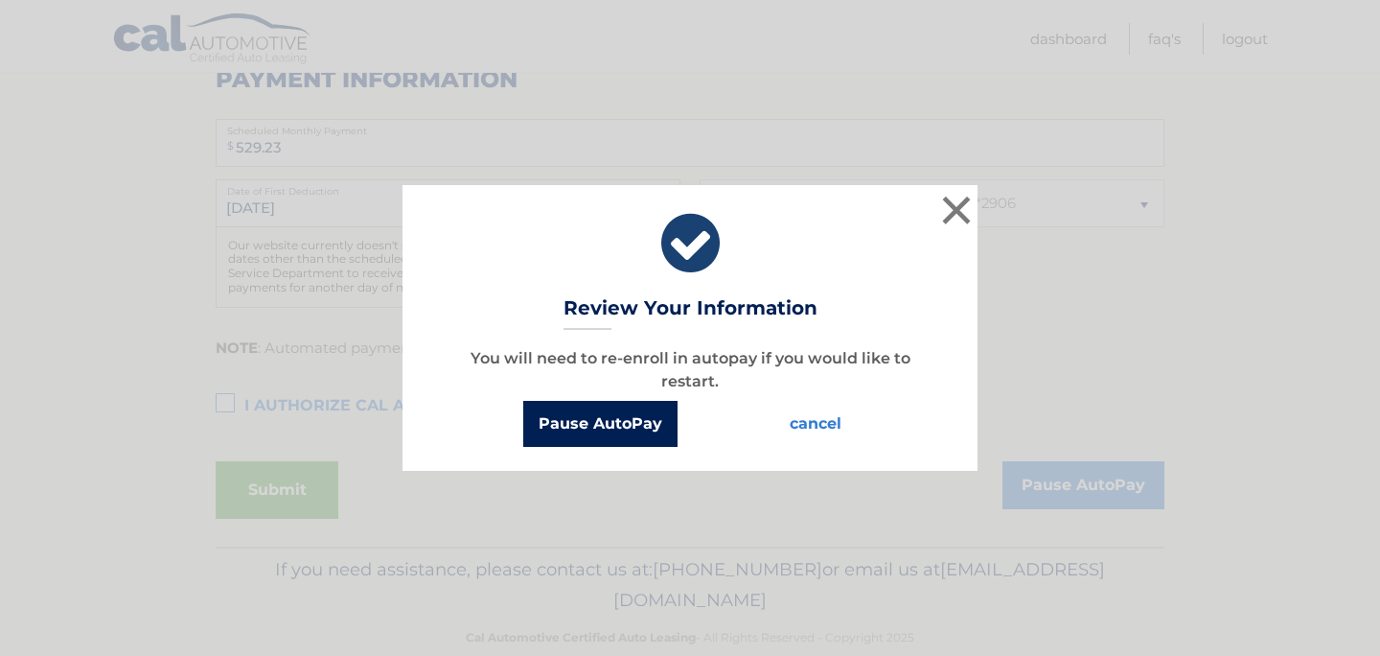
click at [643, 423] on button "Pause AutoPay" at bounding box center [600, 424] width 154 height 46
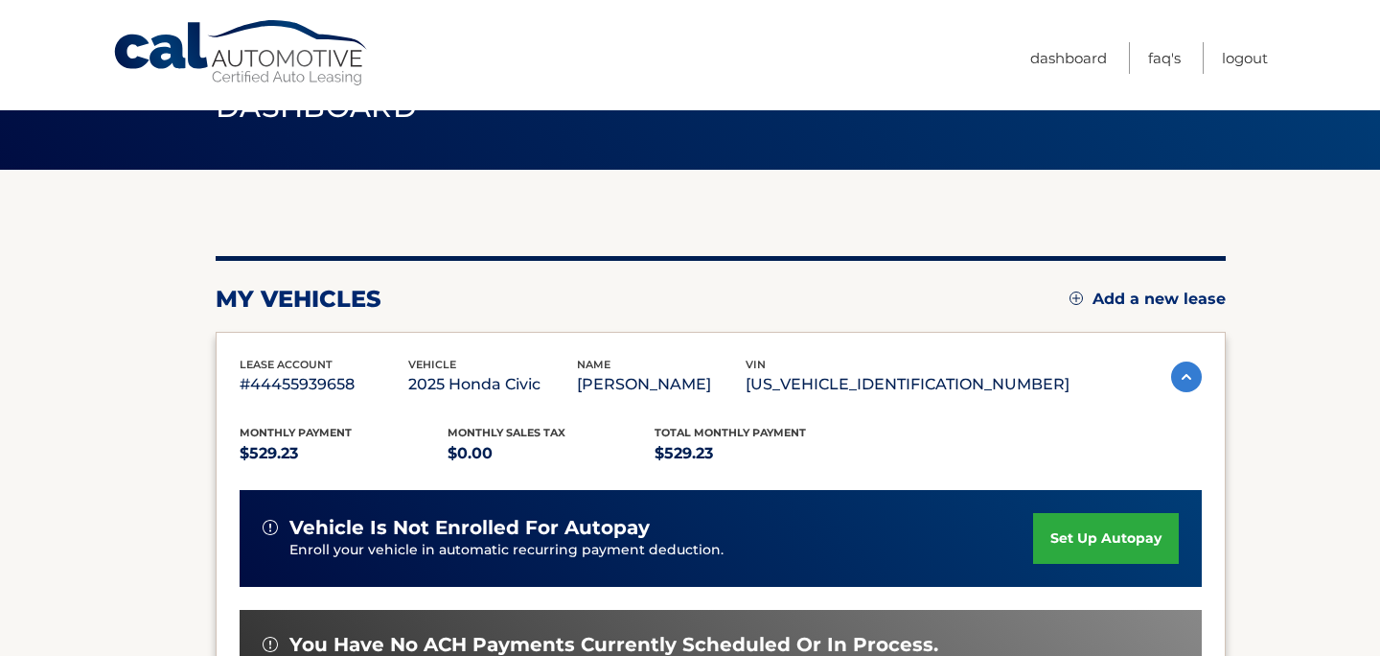
scroll to position [45, 0]
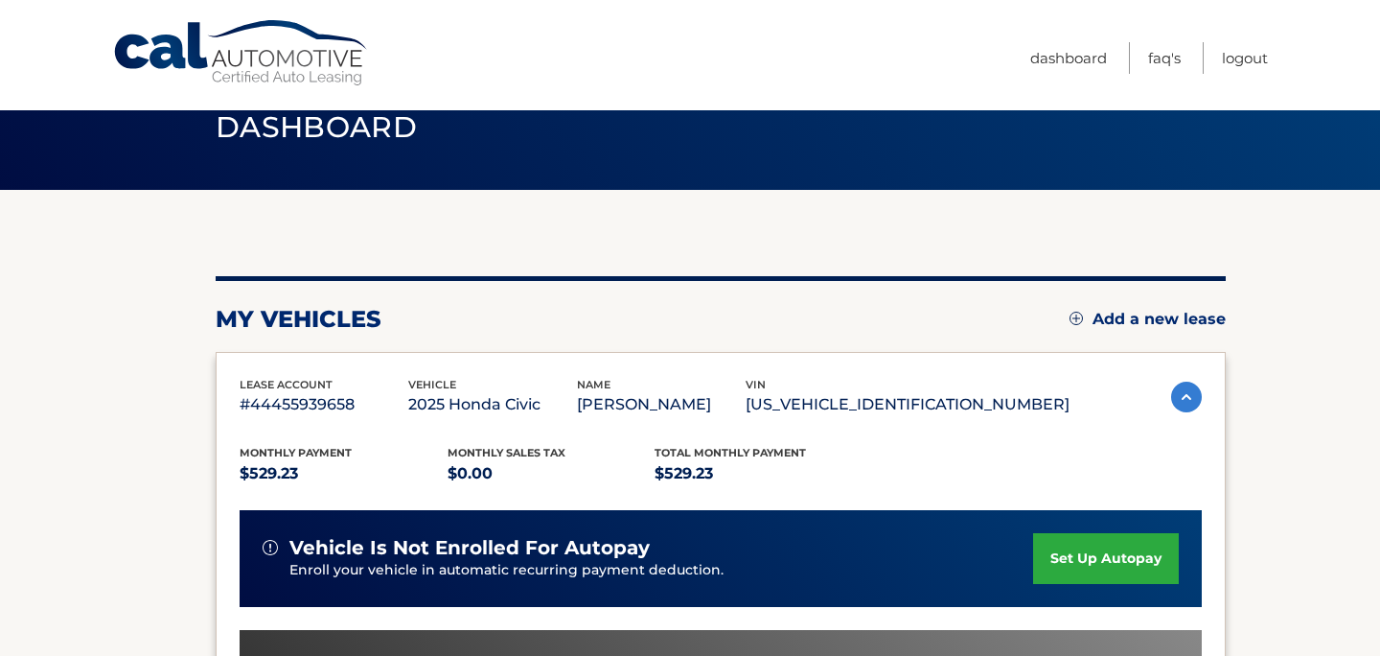
click at [927, 533] on div "vehicle is not enrolled for autopay Enroll your vehicle in automatic recurring …" at bounding box center [721, 558] width 962 height 97
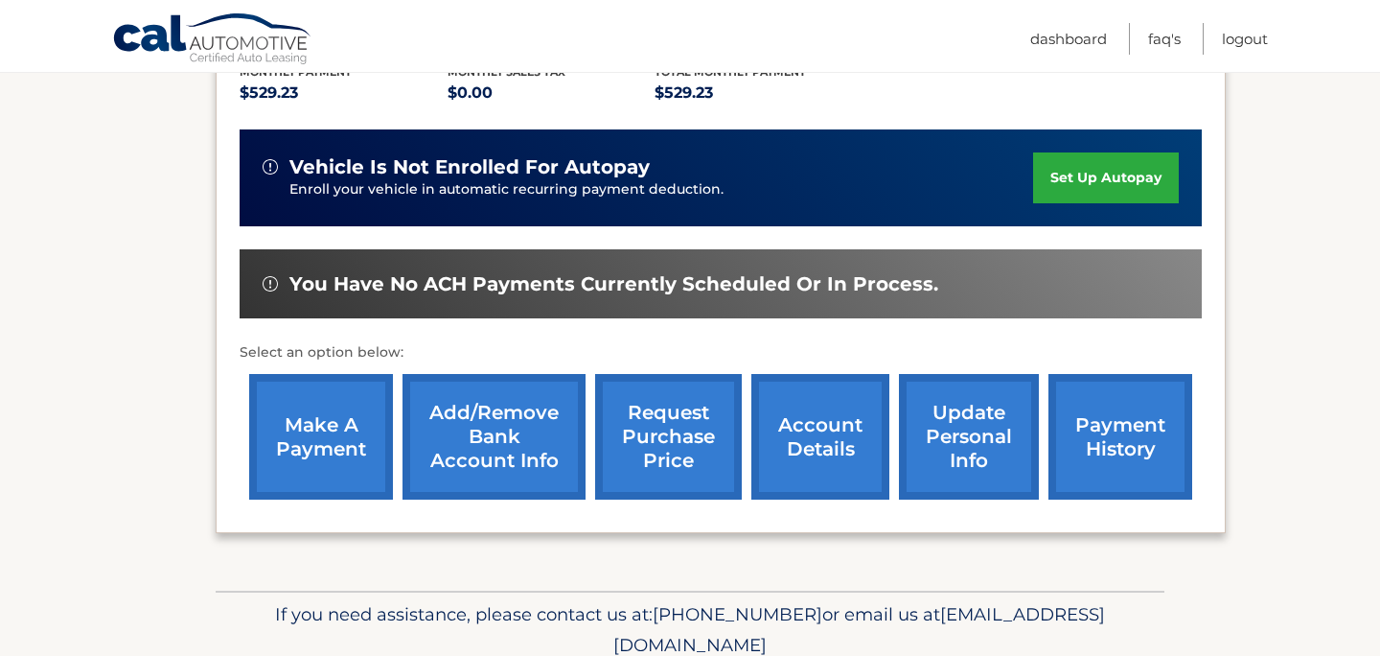
scroll to position [428, 0]
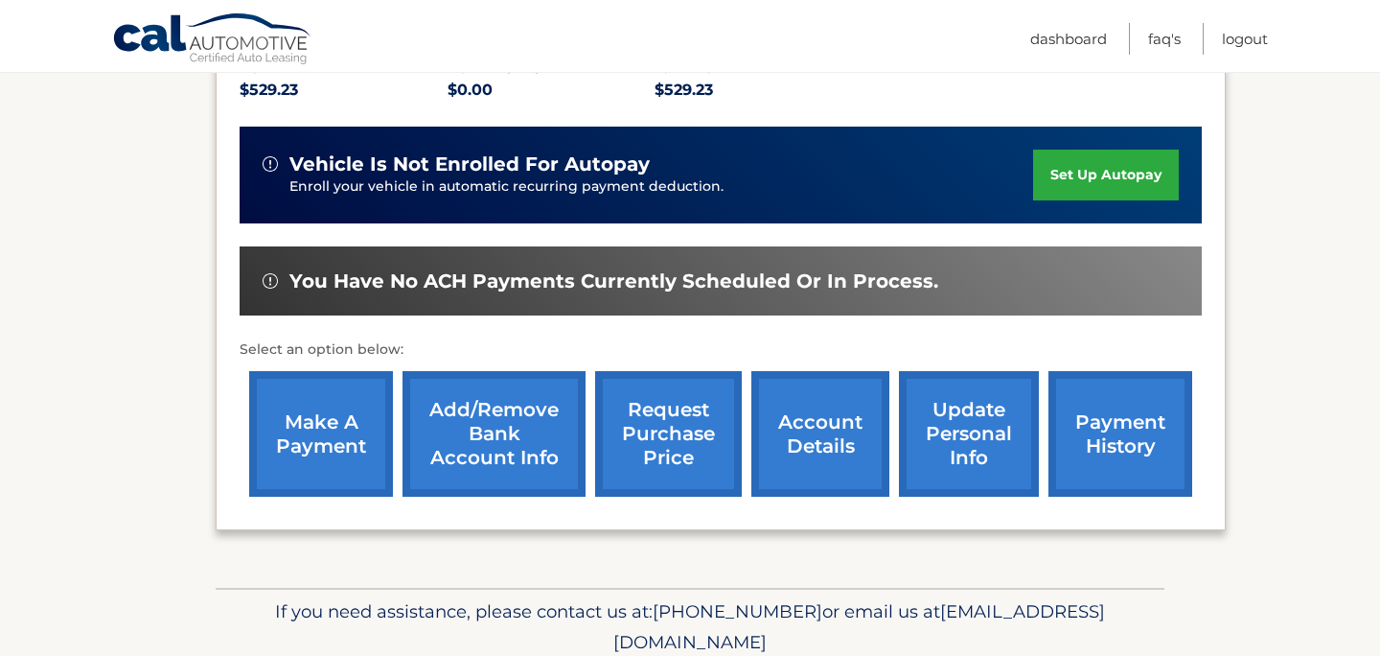
click at [822, 430] on link "account details" at bounding box center [820, 434] width 138 height 126
